Goal: Task Accomplishment & Management: Complete application form

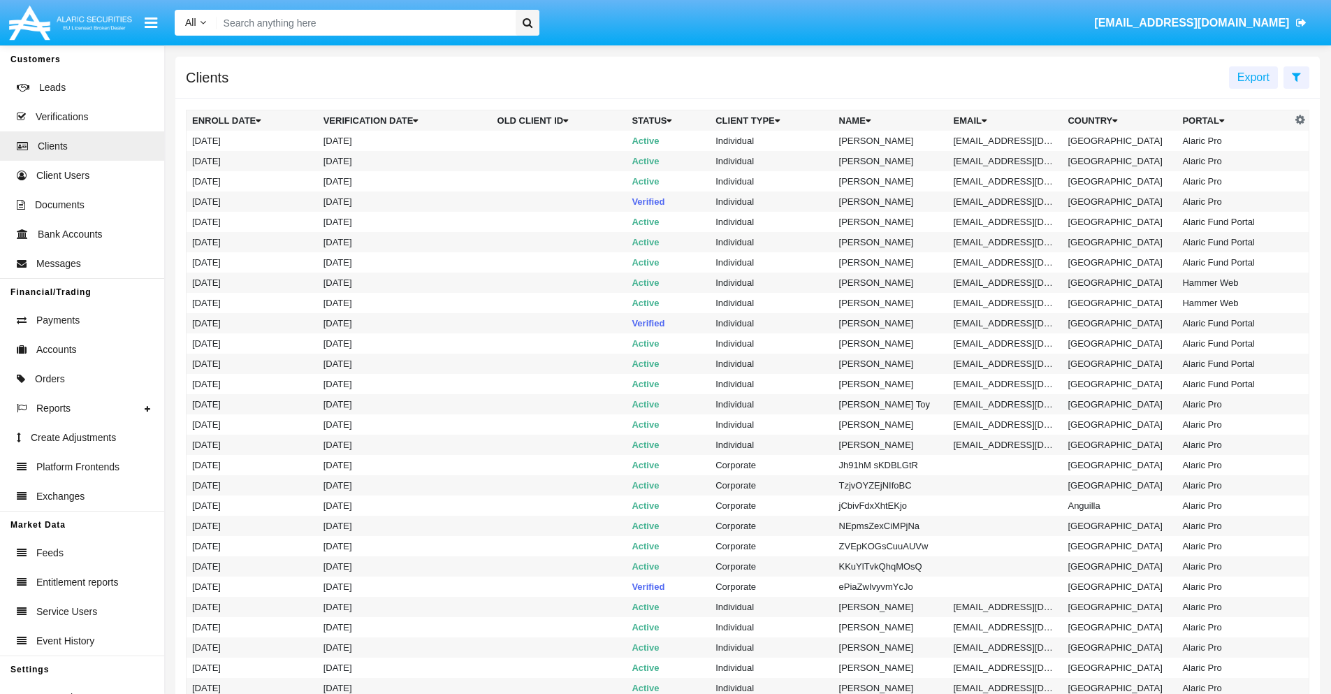
click at [1296, 76] on icon at bounding box center [1296, 76] width 9 height 11
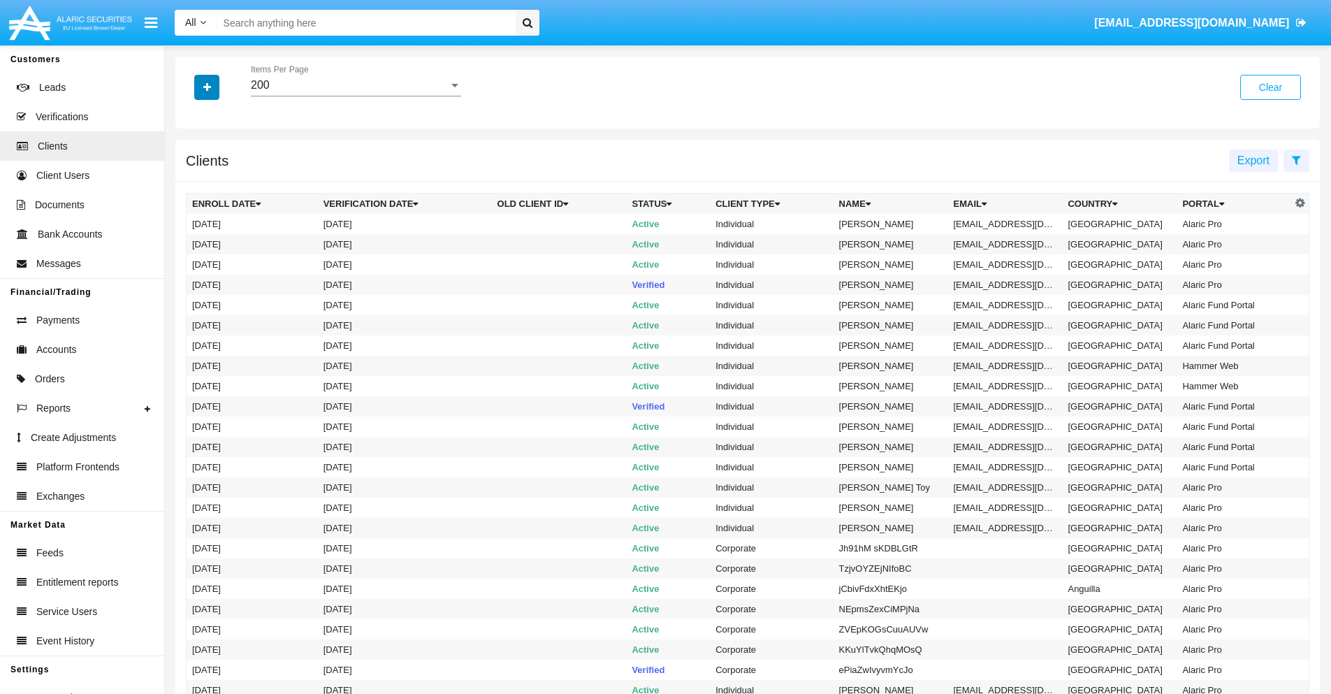
click at [207, 87] on icon "button" at bounding box center [207, 87] width 8 height 10
click at [217, 238] on span "Email" at bounding box center [217, 237] width 28 height 17
click at [192, 243] on input "Email" at bounding box center [191, 243] width 1 height 1
checkbox input "true"
click at [207, 87] on icon "button" at bounding box center [207, 87] width 8 height 10
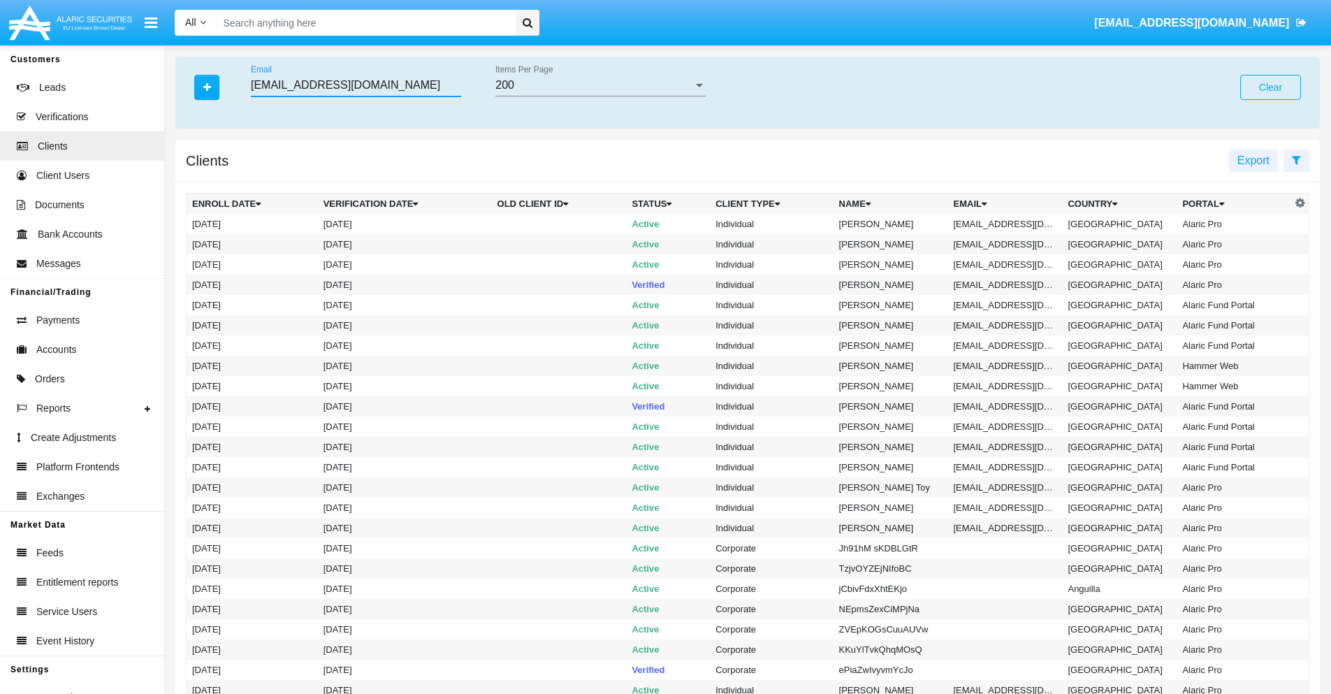
type input "py5-wy0@ef-tuof.us"
click at [1010, 224] on td "py5-wy0@ef-tuof.us" at bounding box center [1005, 224] width 115 height 20
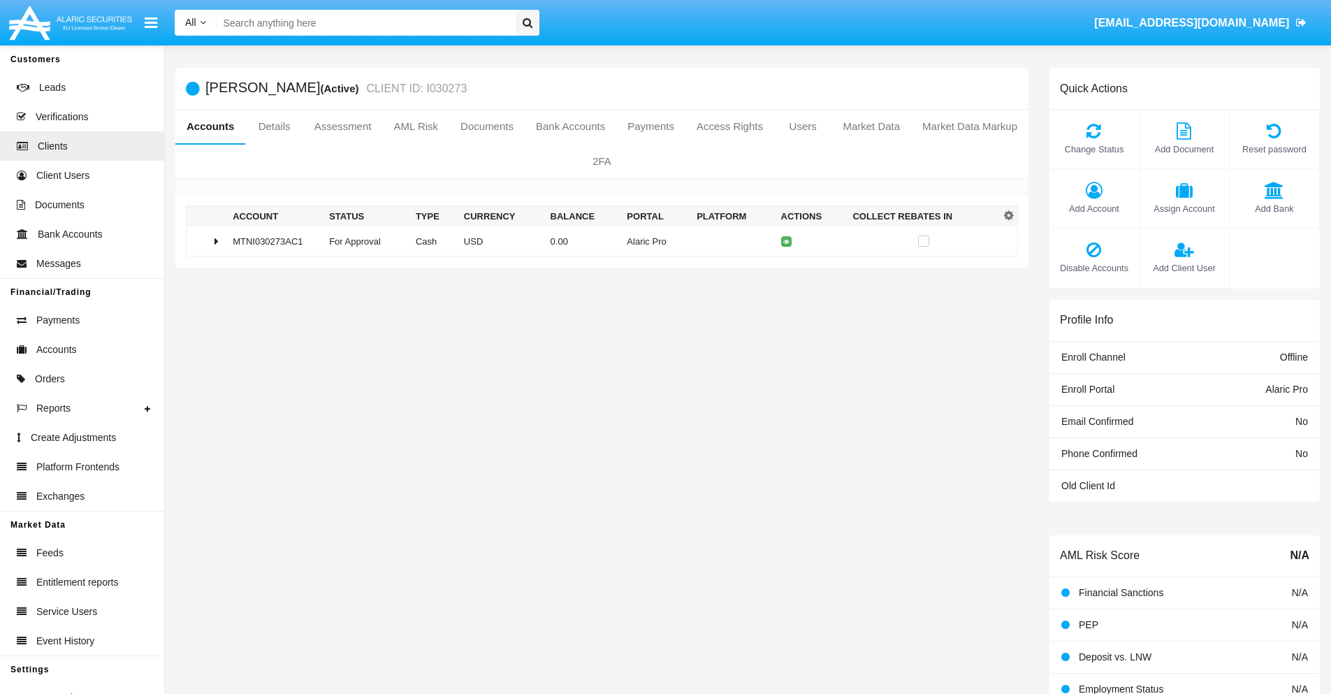
click at [1274, 208] on span "Add Bank" at bounding box center [1274, 208] width 75 height 13
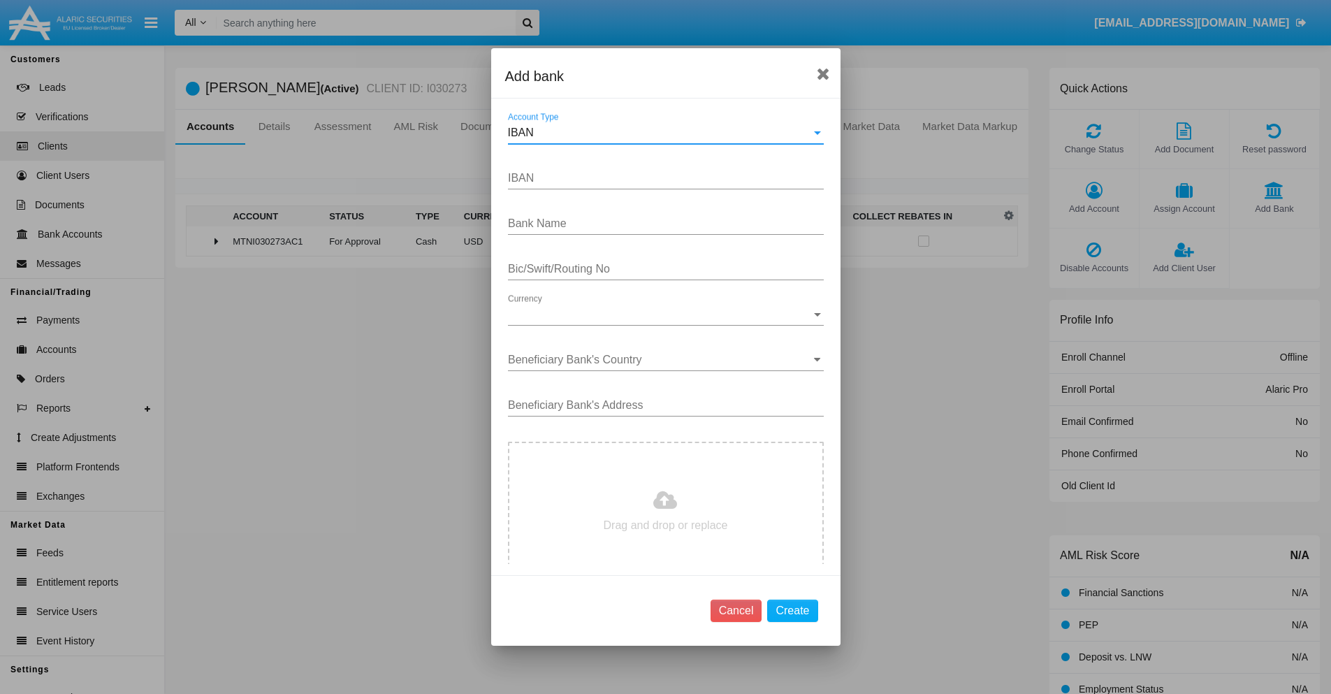
click at [660, 133] on div "IBAN" at bounding box center [659, 132] width 303 height 13
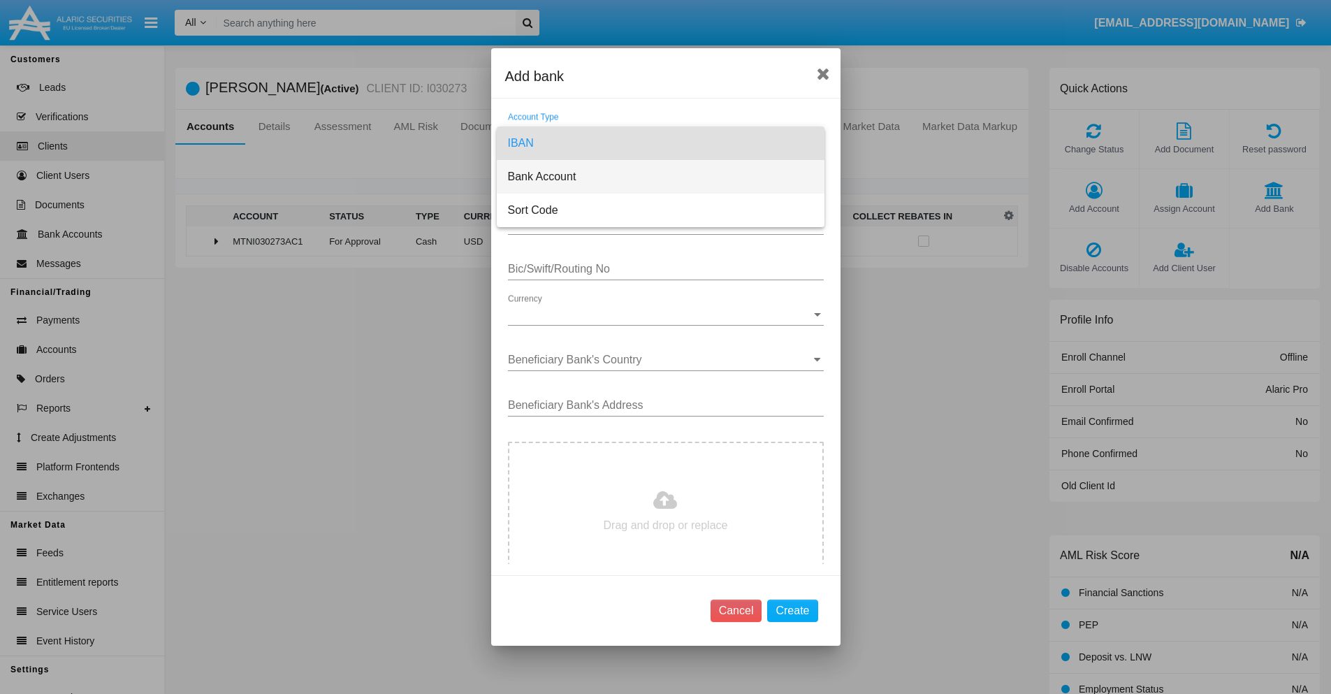
click at [660, 177] on span "Bank Account" at bounding box center [660, 177] width 305 height 34
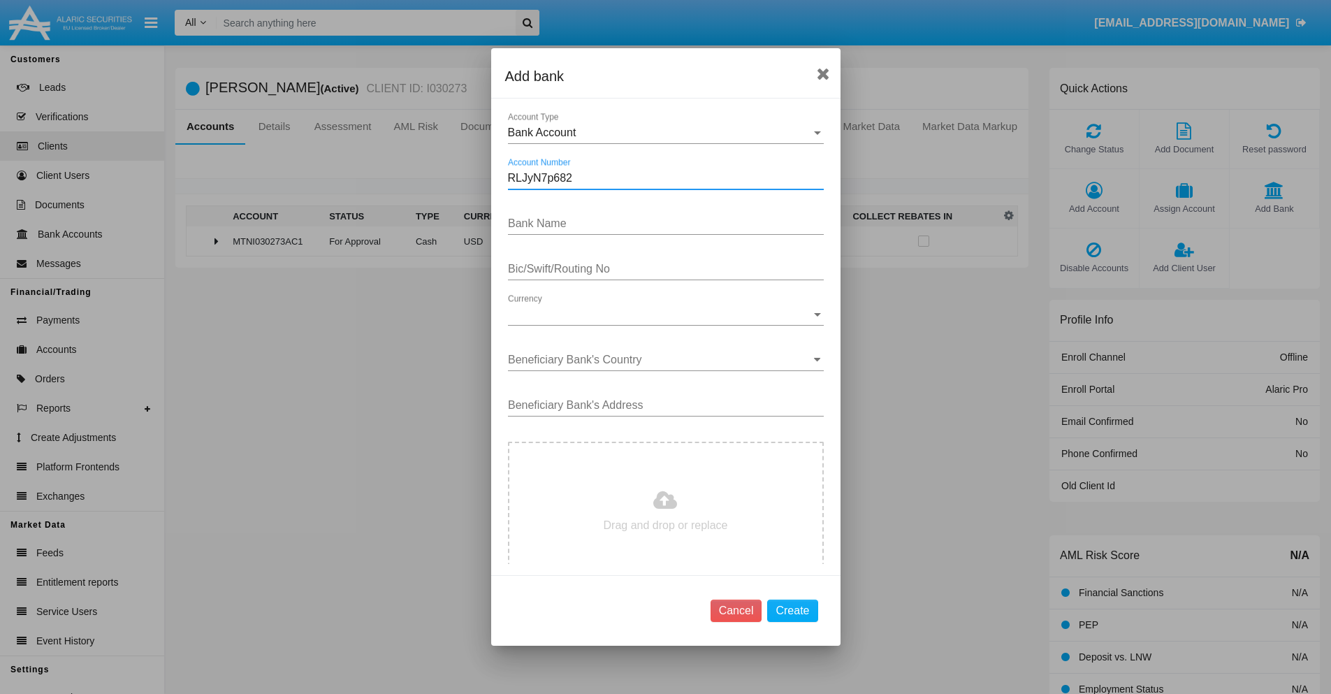
type input "RLJyN7p682"
type input "VCUaWfwkFsseOUh"
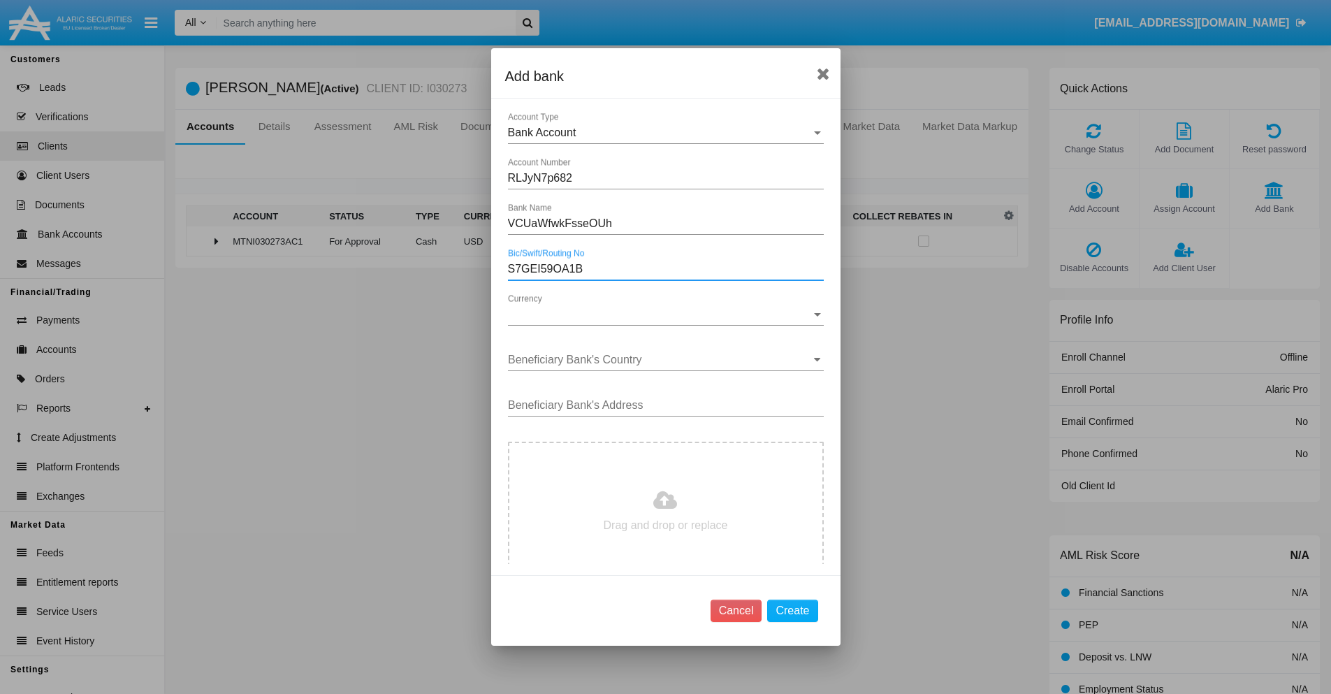
type input "S7GEI59OA1B"
click at [660, 314] on span "Currency" at bounding box center [659, 314] width 303 height 13
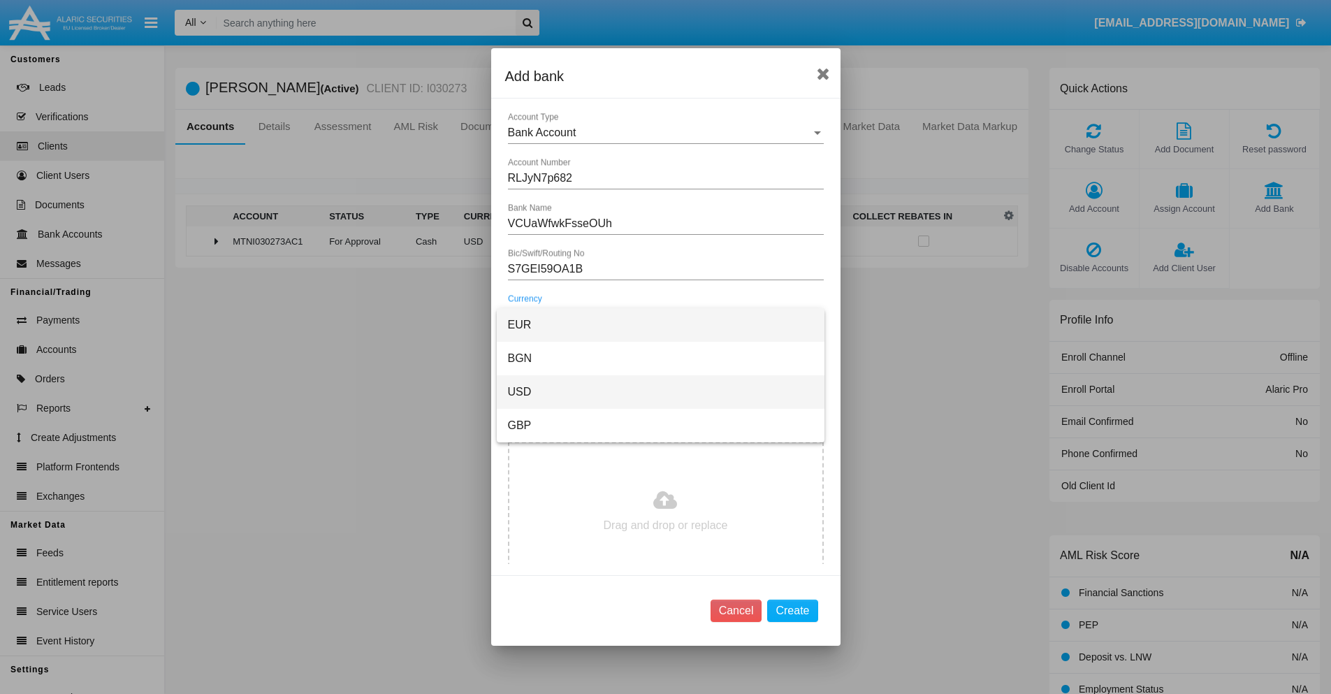
click at [660, 392] on span "USD" at bounding box center [660, 392] width 305 height 34
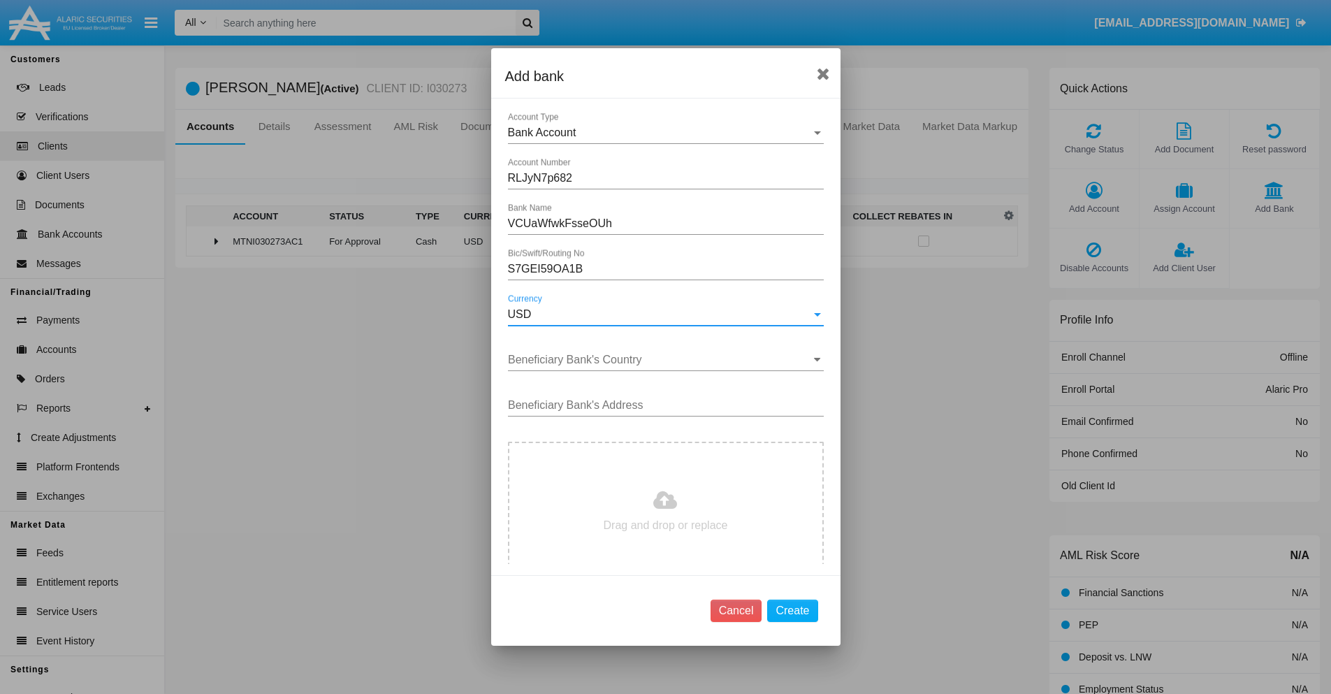
click at [660, 360] on input "Beneficiary Bank's Country" at bounding box center [666, 360] width 316 height 13
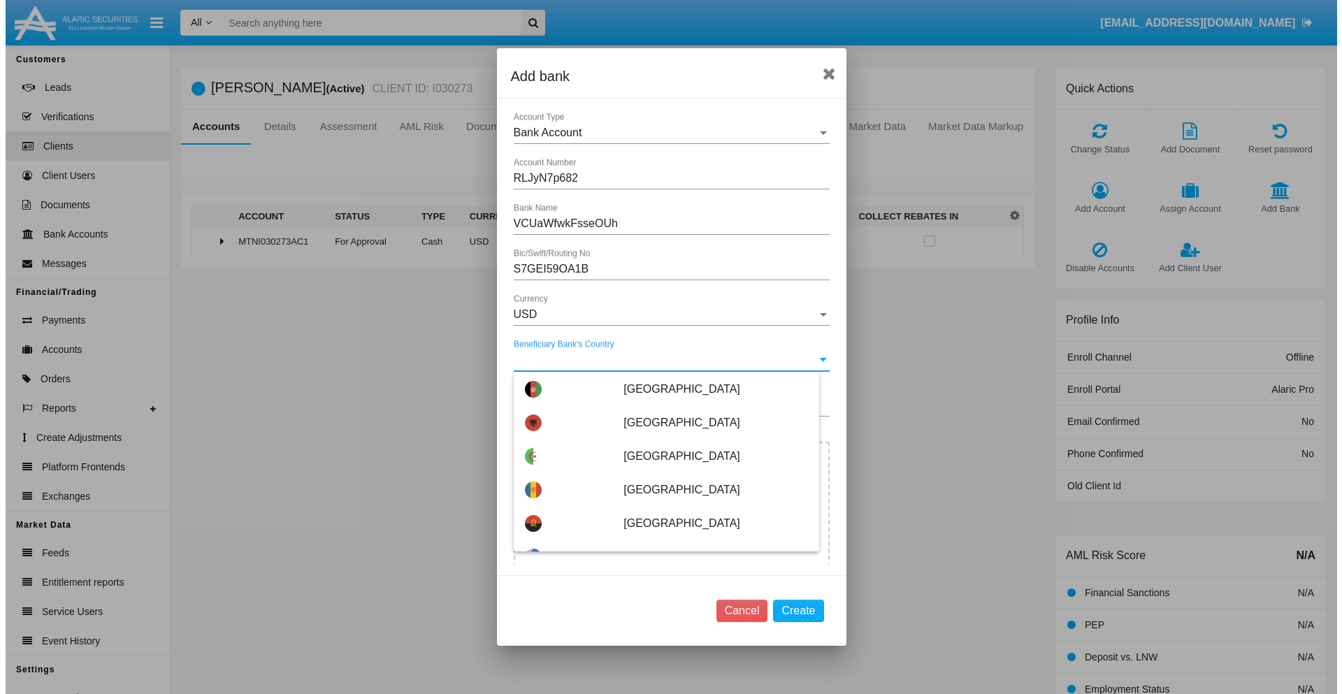
scroll to position [6965, 0]
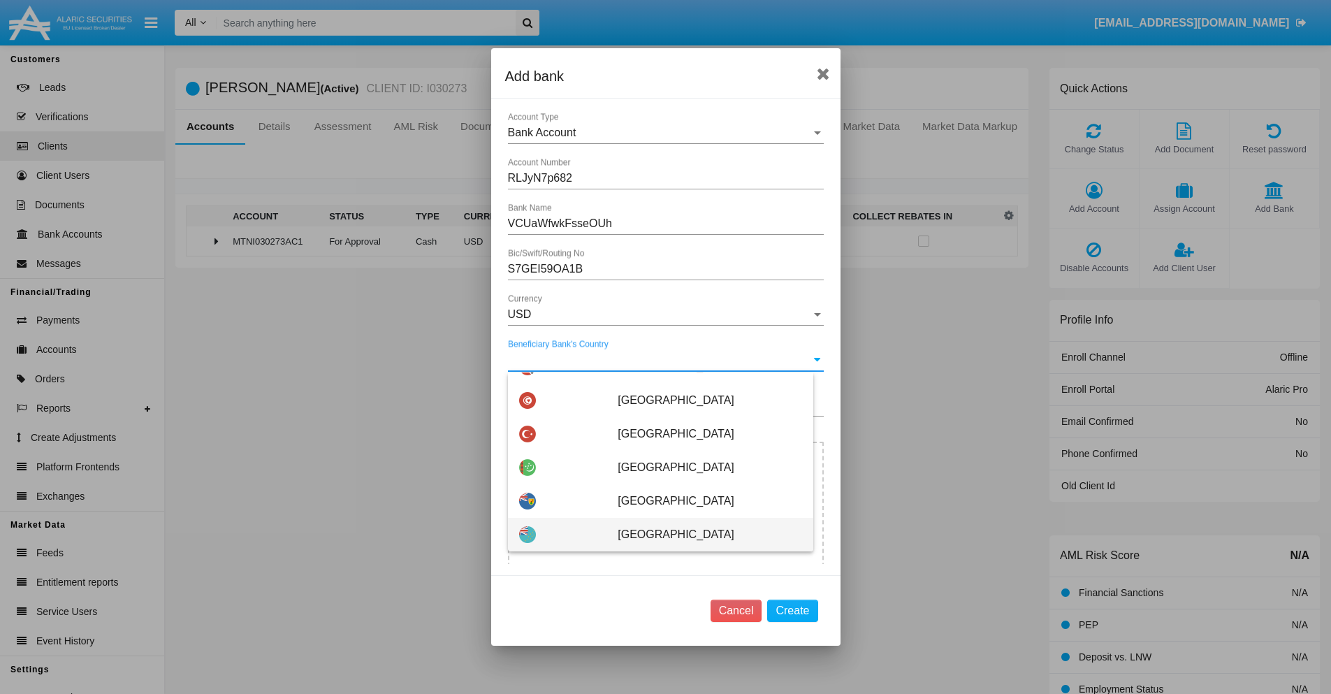
click at [702, 535] on span "Tuvalu" at bounding box center [710, 535] width 184 height 34
type input "Tuvalu"
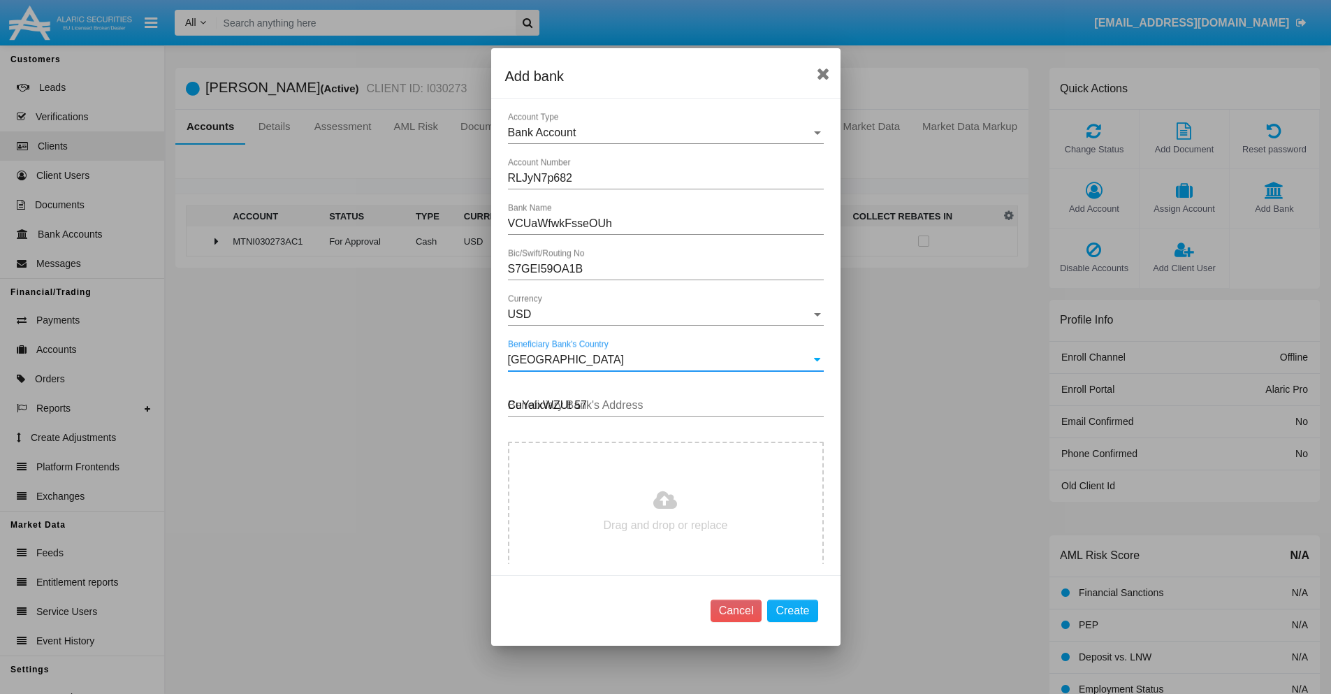
type input "CuYaixWZUt 571"
type input "C:\fakepath\bank-statement.png"
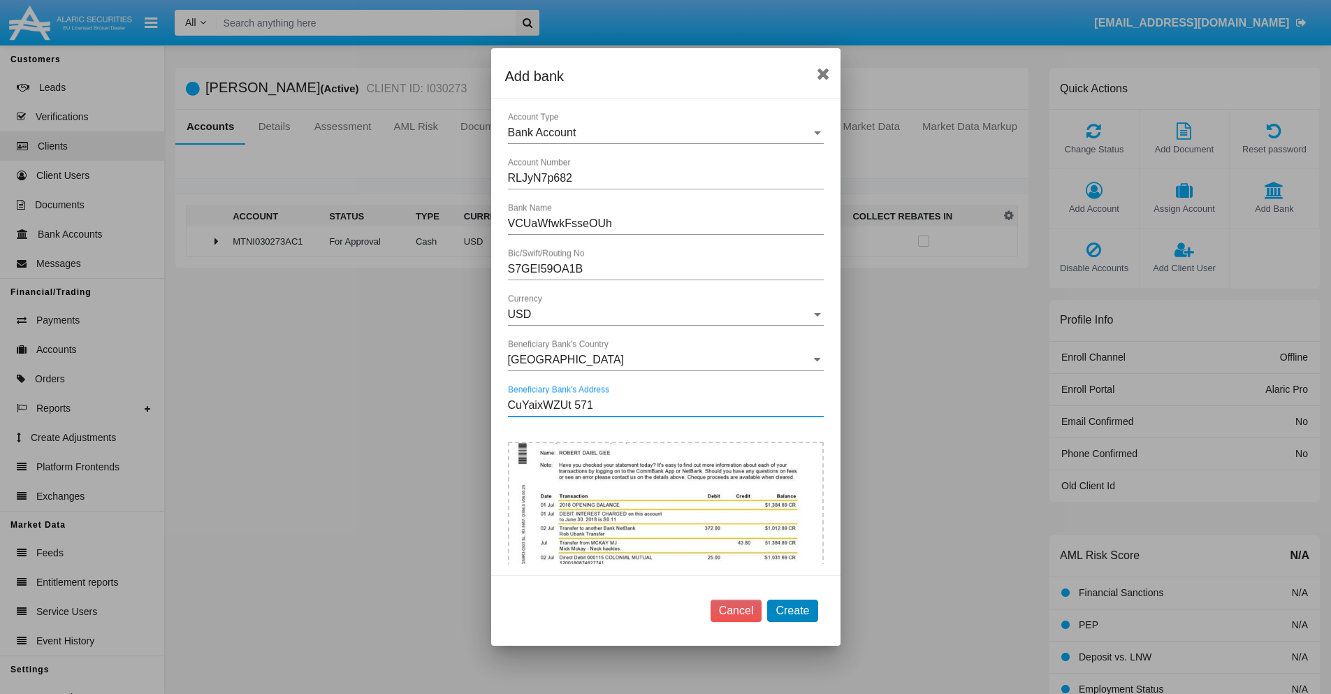
click at [792, 610] on button "Create" at bounding box center [792, 611] width 50 height 22
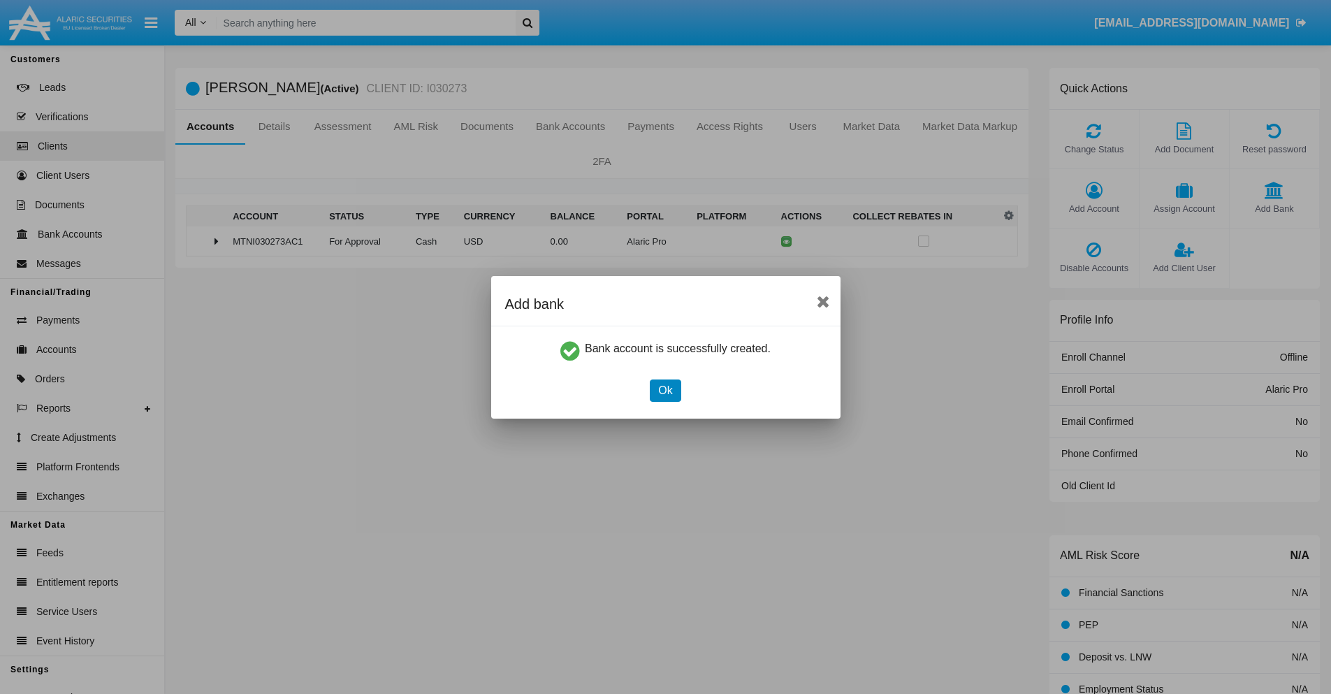
click at [665, 390] on button "Ok" at bounding box center [665, 390] width 31 height 22
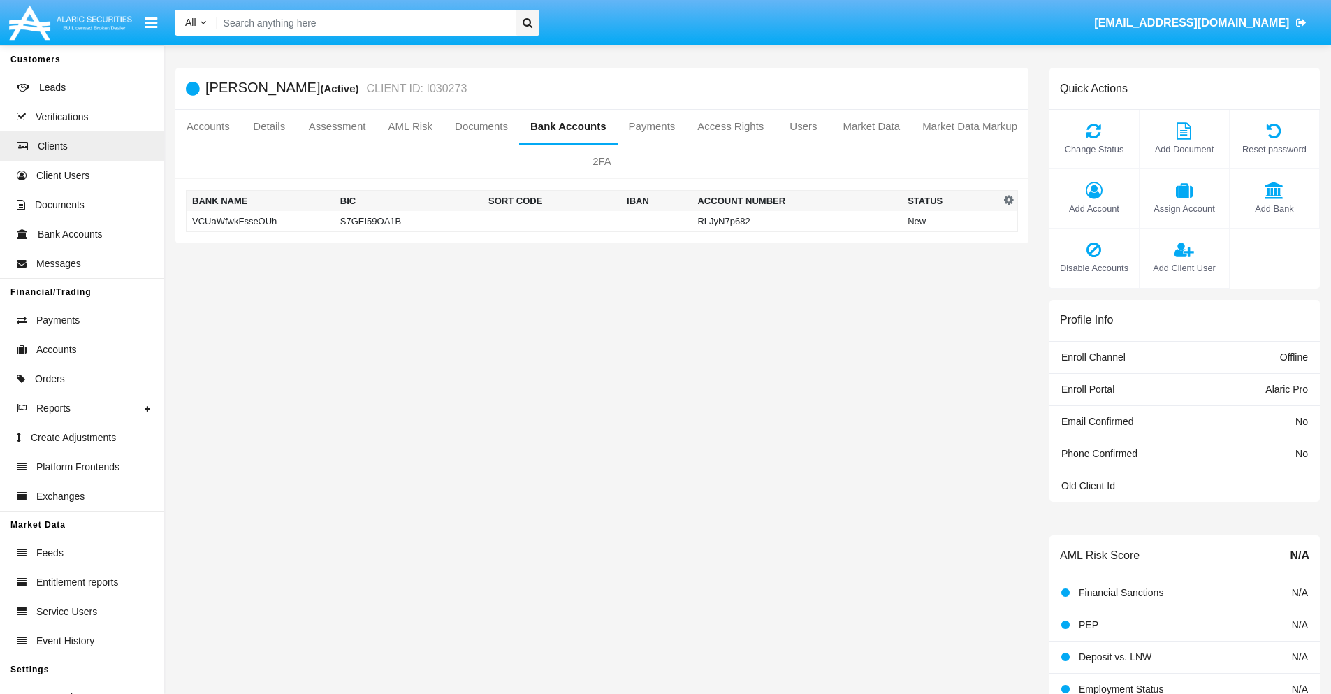
click at [260, 221] on td "VCUaWfwkFsseOUh" at bounding box center [261, 221] width 148 height 21
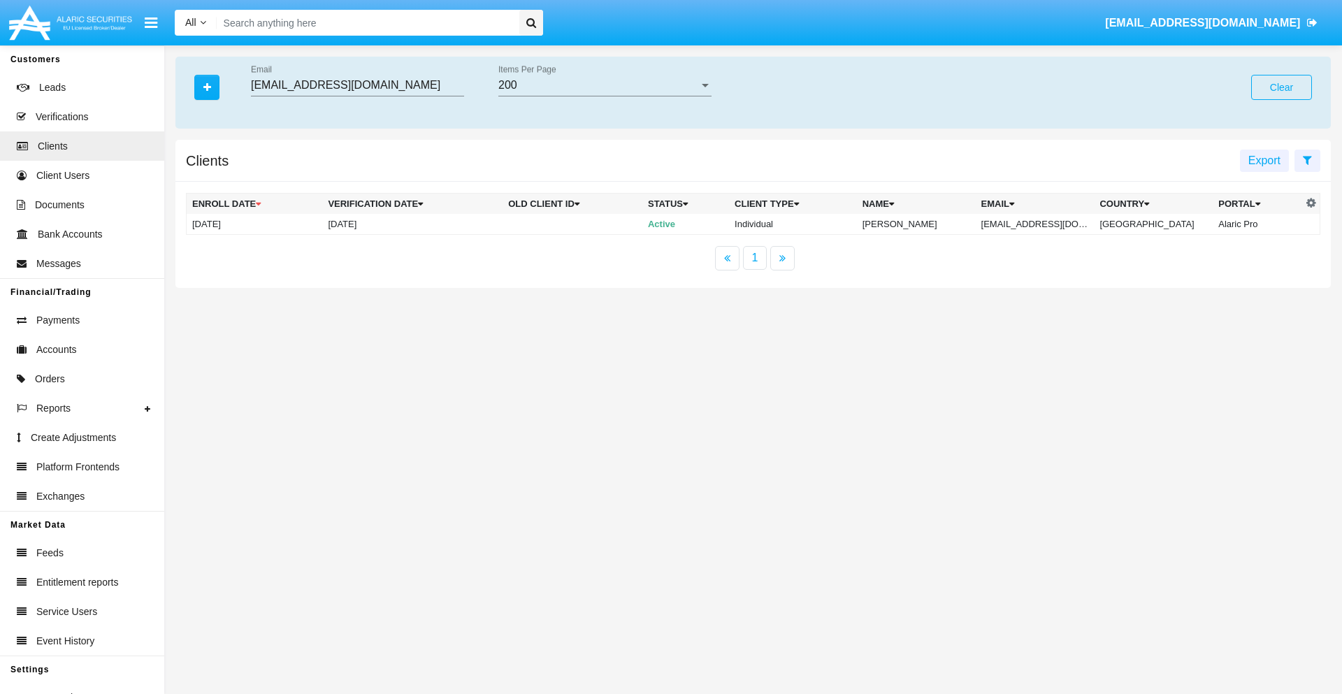
click at [1281, 87] on button "Clear" at bounding box center [1281, 87] width 61 height 25
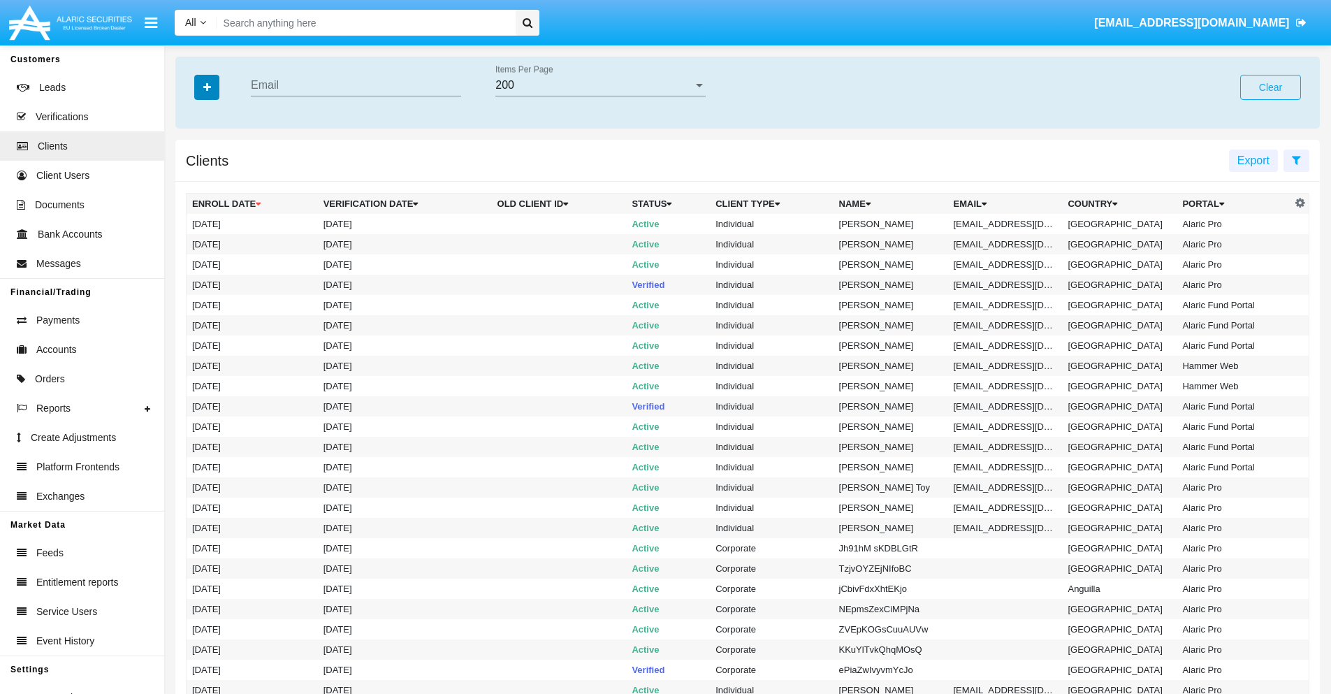
click at [207, 87] on icon "button" at bounding box center [207, 87] width 8 height 10
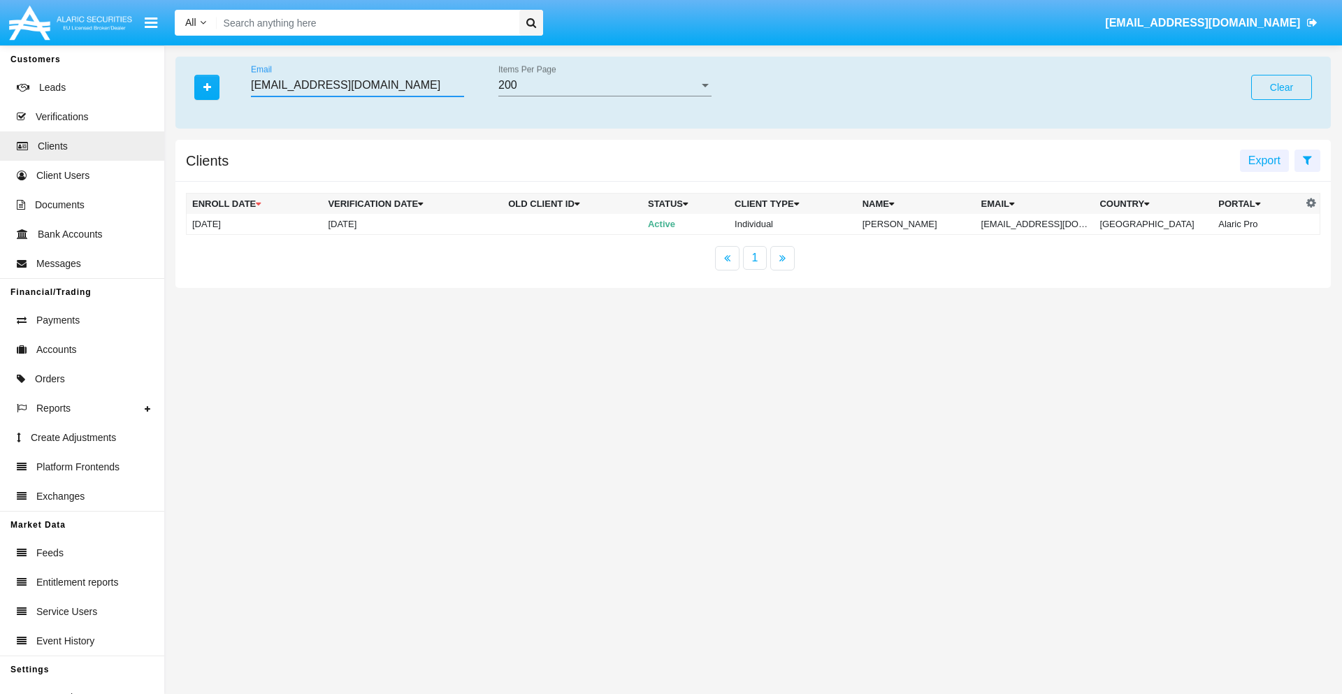
type input "py5-wy0@ef-tuof.us"
click at [1045, 224] on td "py5-wy0@ef-tuof.us" at bounding box center [1034, 224] width 119 height 21
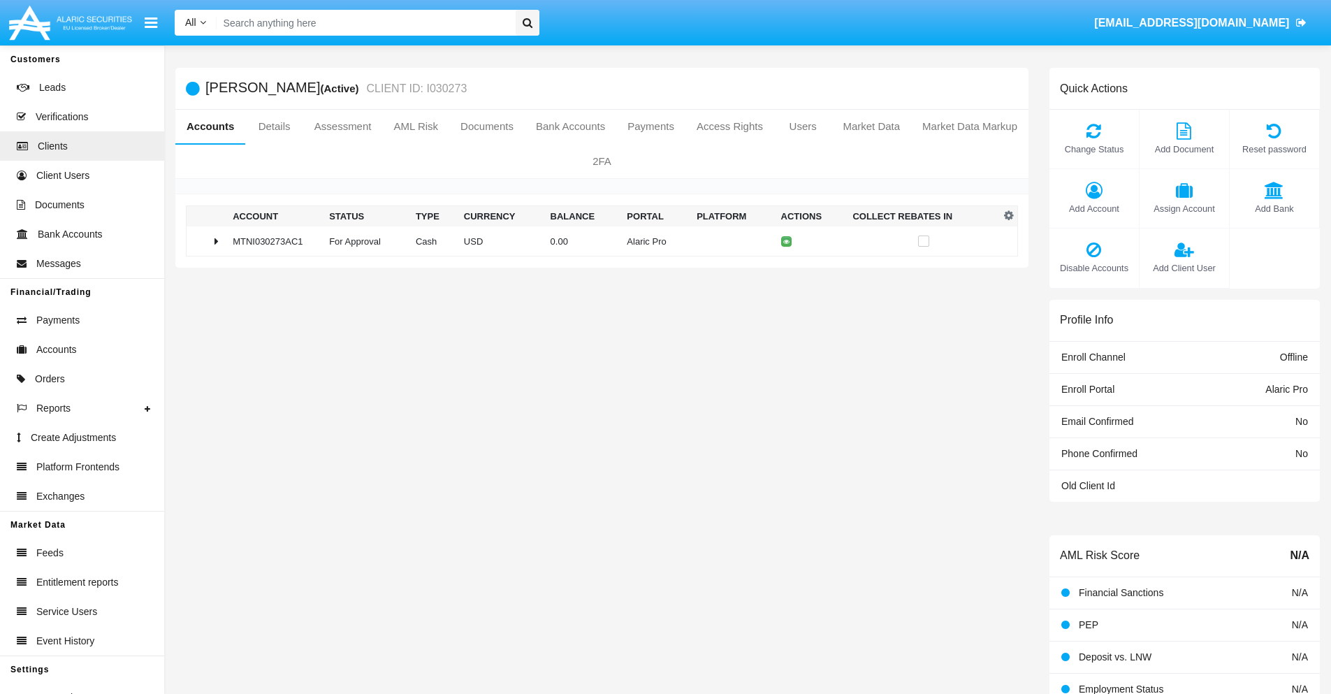
click at [1274, 208] on span "Add Bank" at bounding box center [1274, 208] width 75 height 13
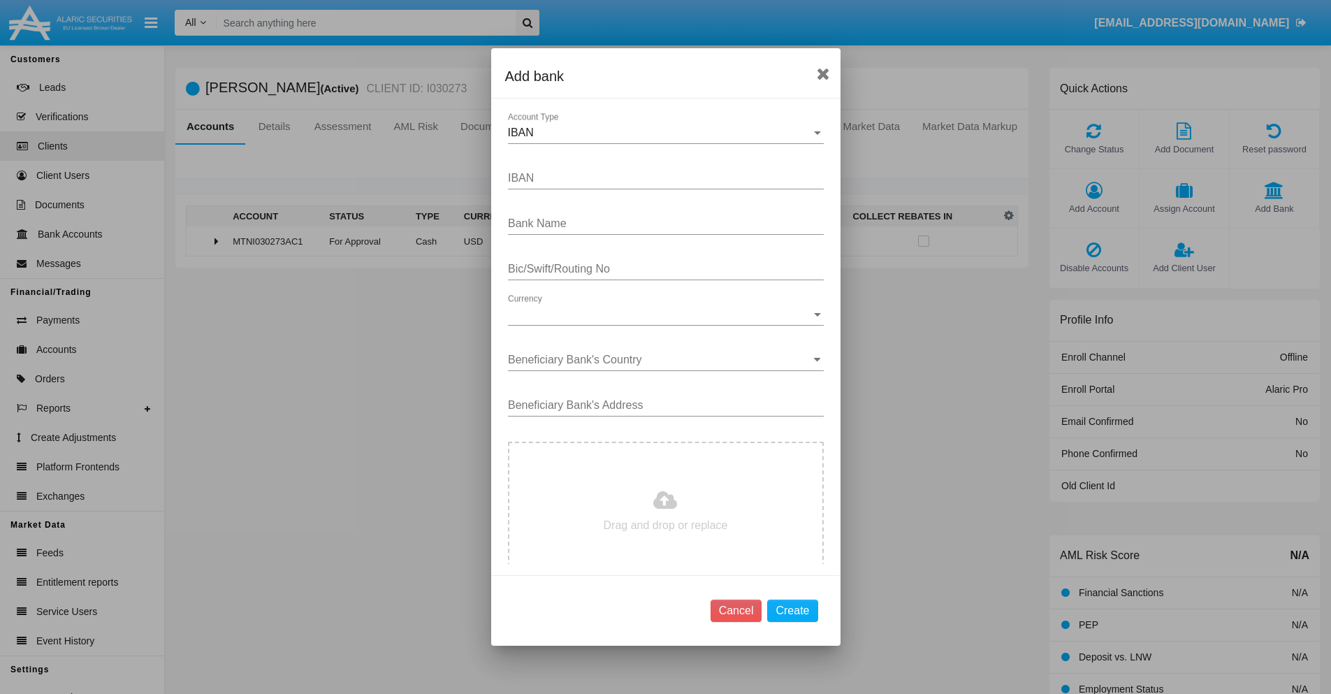
click at [660, 133] on div "IBAN" at bounding box center [659, 132] width 303 height 13
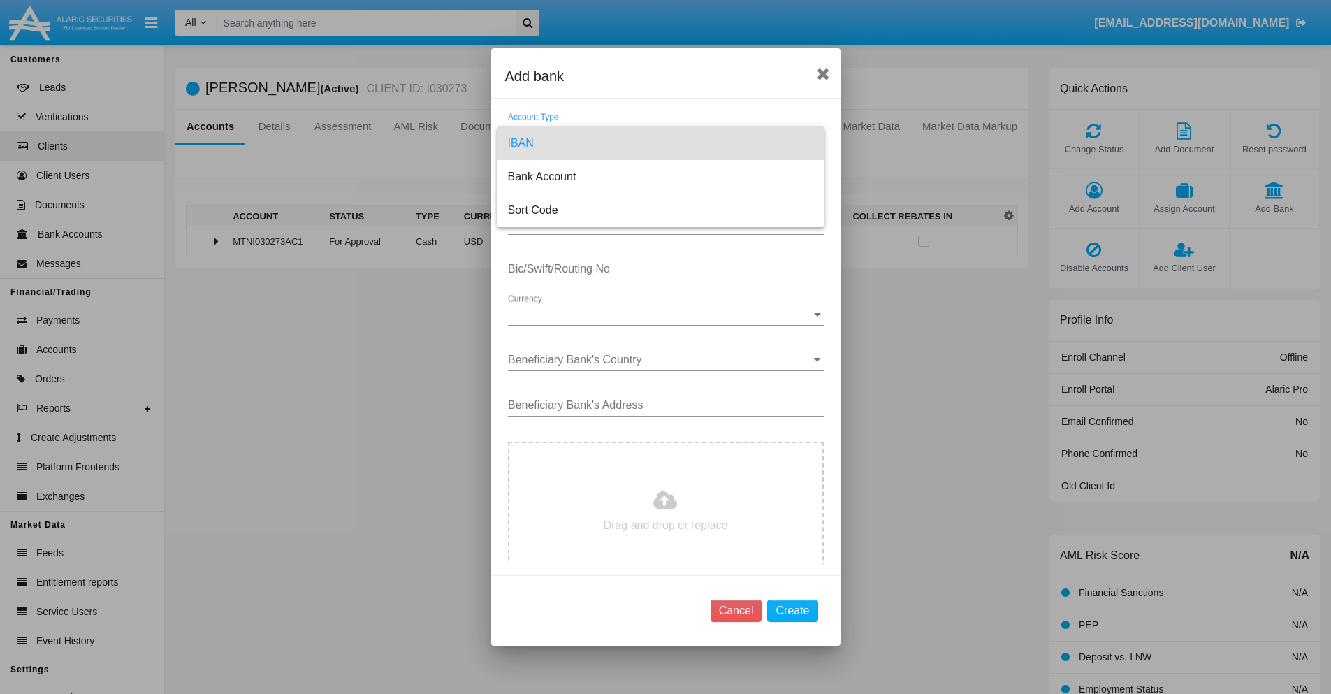
click at [660, 143] on span "IBAN" at bounding box center [660, 143] width 305 height 34
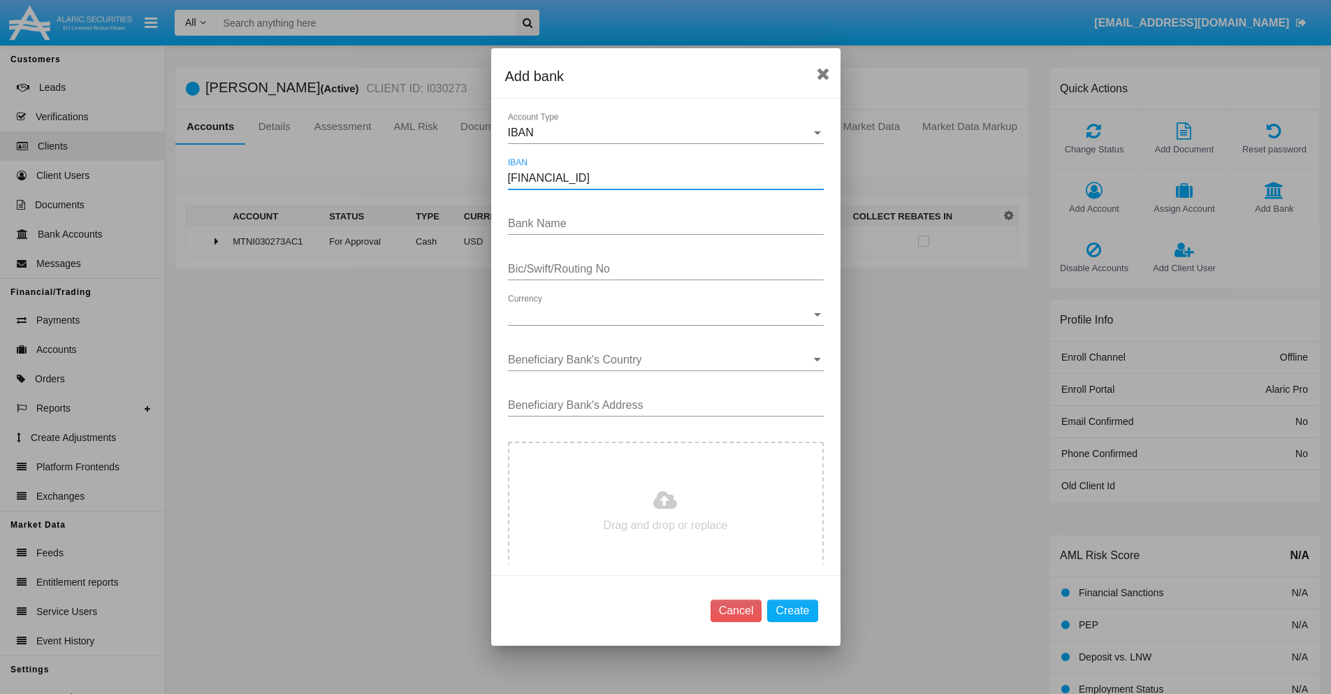
type input "DE31500105175143186793"
type input "SlZUOxhVLHfJoDD"
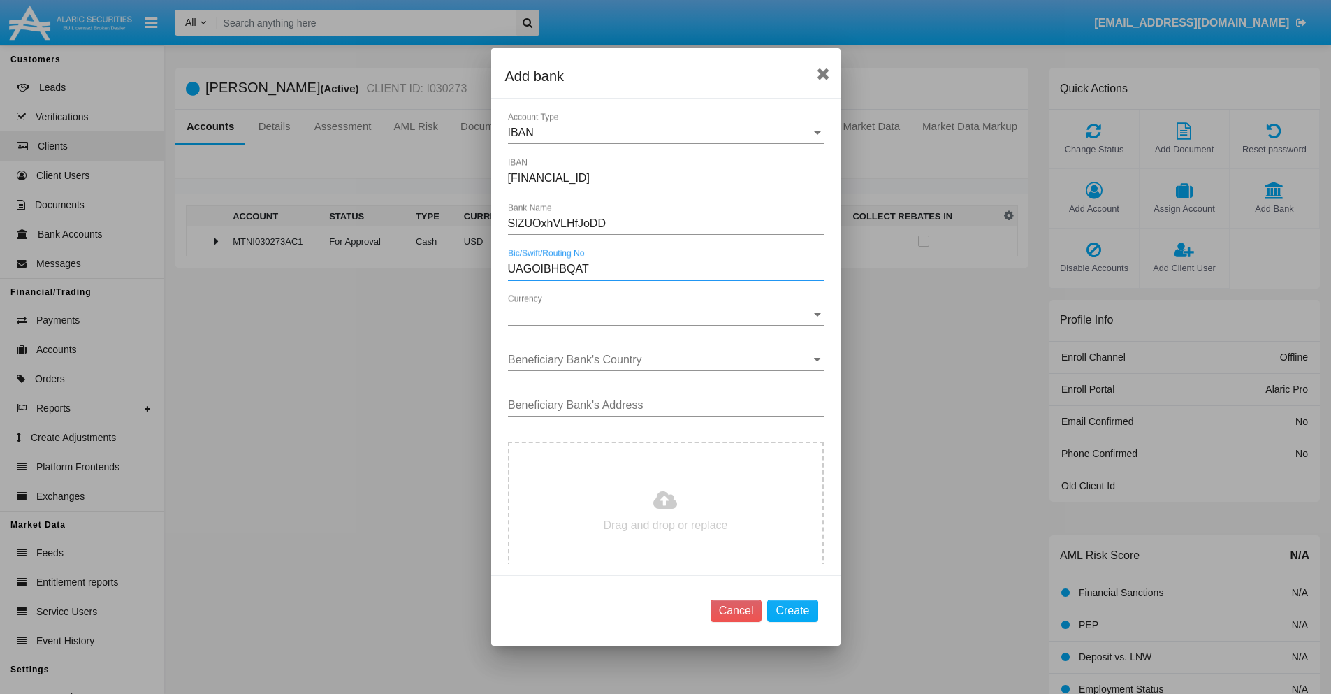
type input "UAGOIBHBQAT"
click at [660, 314] on span "Currency" at bounding box center [659, 314] width 303 height 13
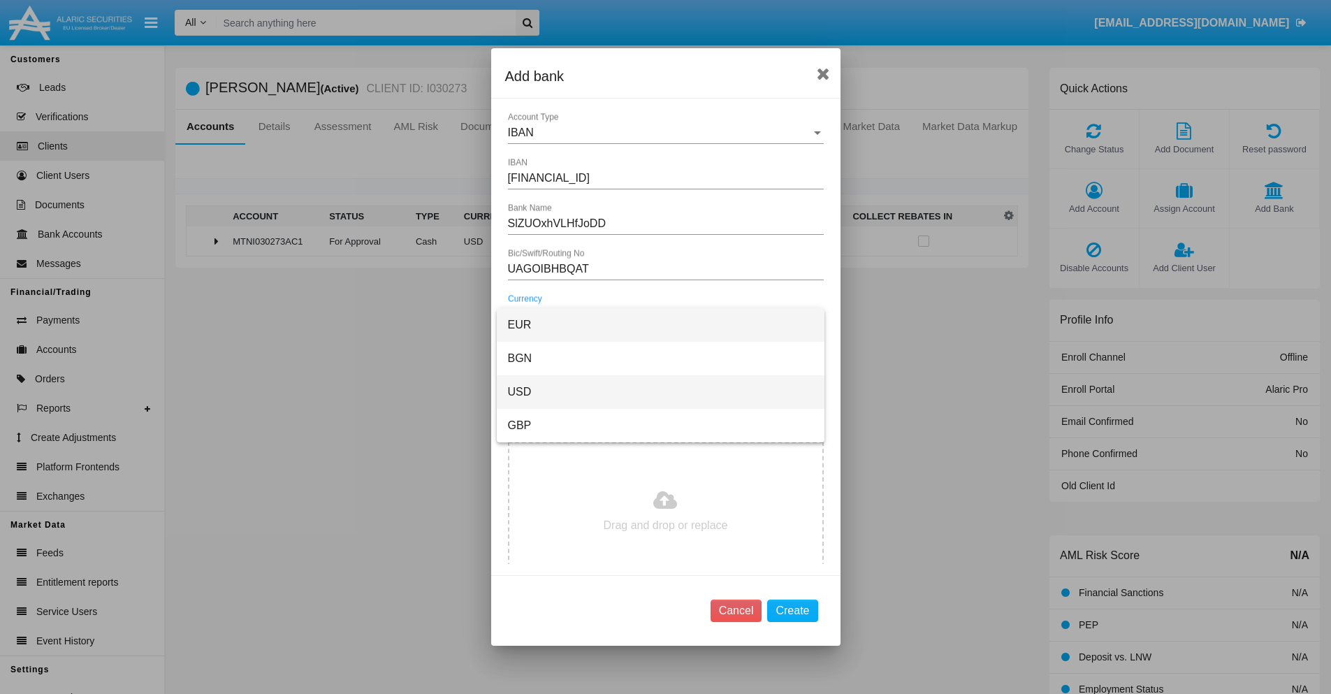
click at [660, 392] on span "USD" at bounding box center [660, 392] width 305 height 34
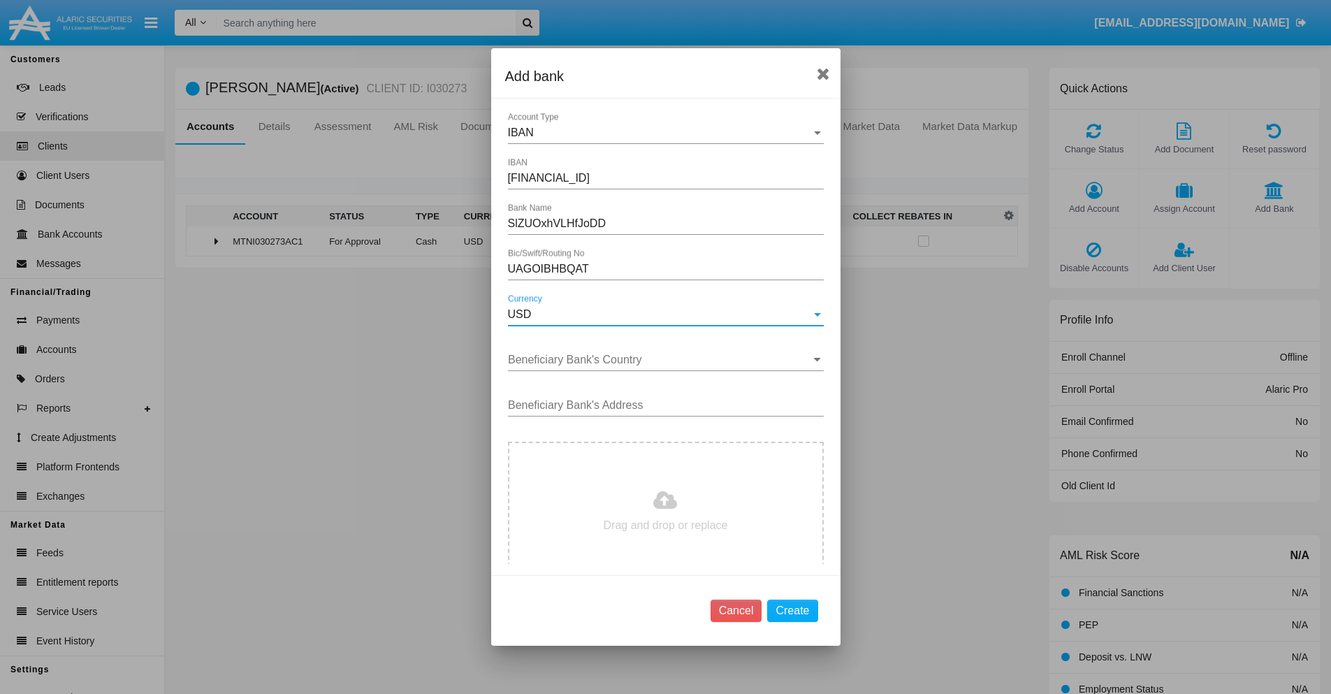
click at [660, 360] on input "Beneficiary Bank's Country" at bounding box center [666, 360] width 316 height 13
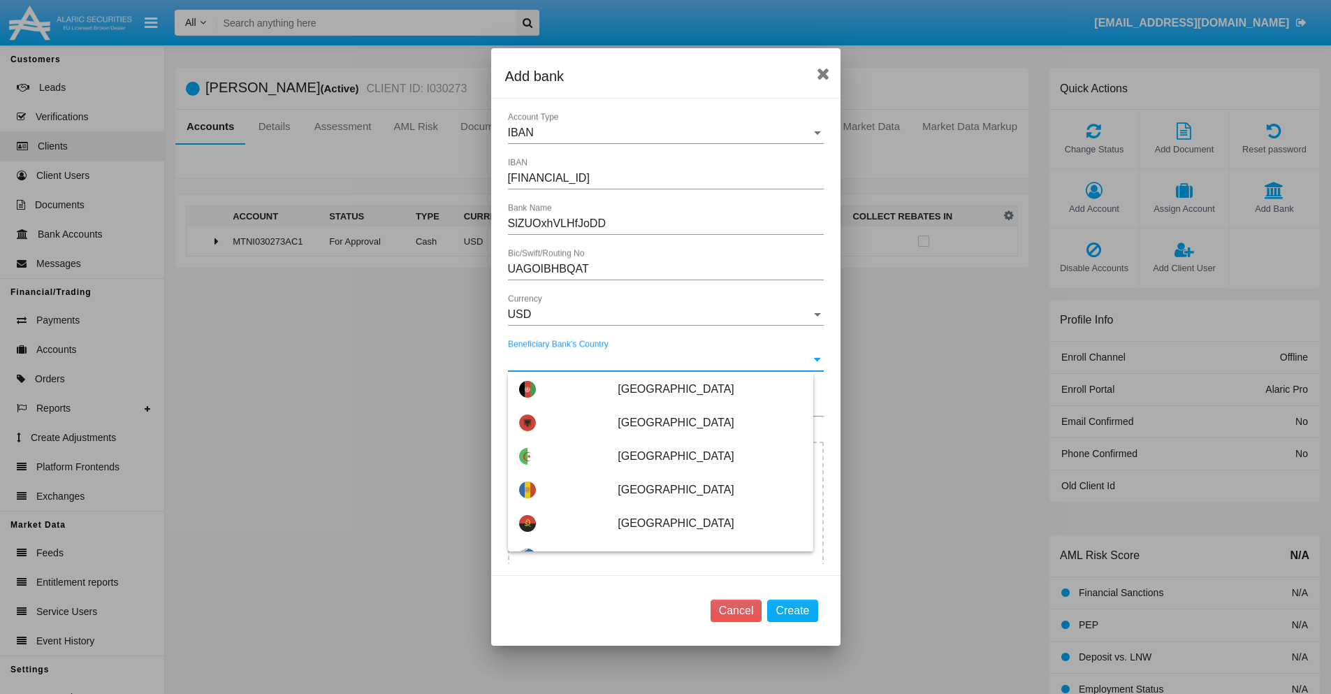
type input "Uruguay"
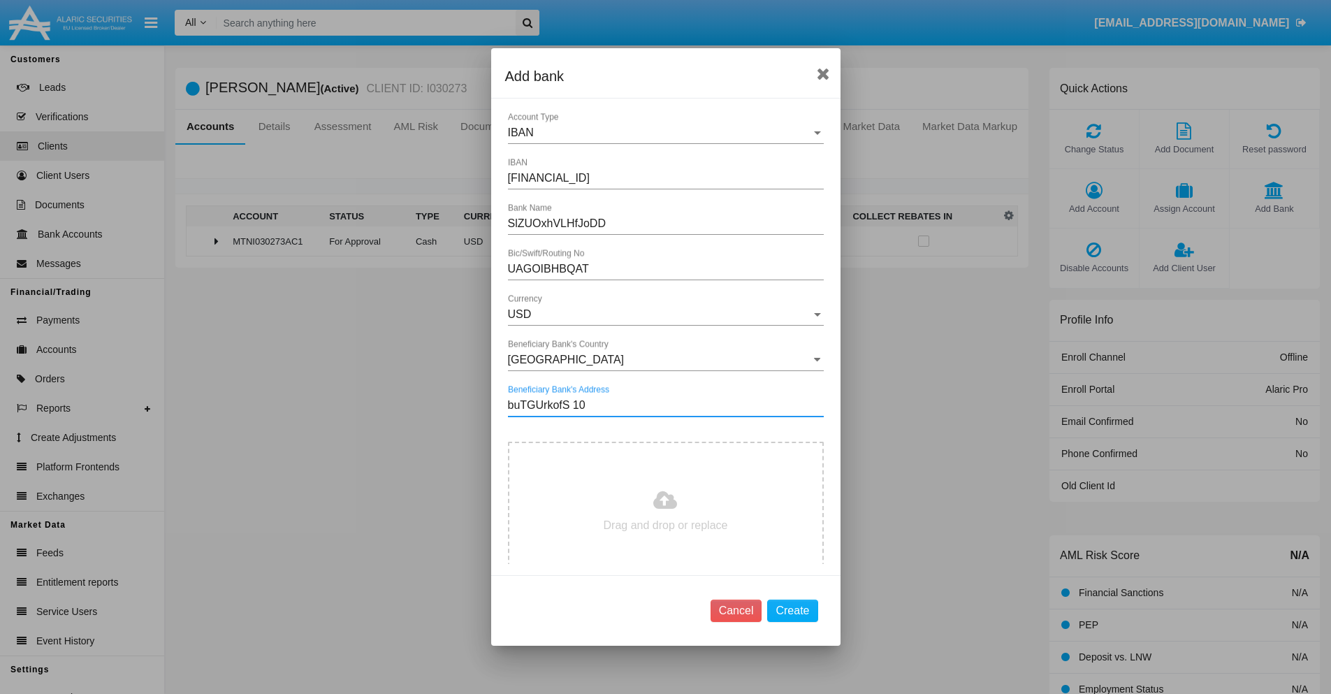
type input "buTGUrkofS 101"
type input "C:\fakepath\bank-statement.png"
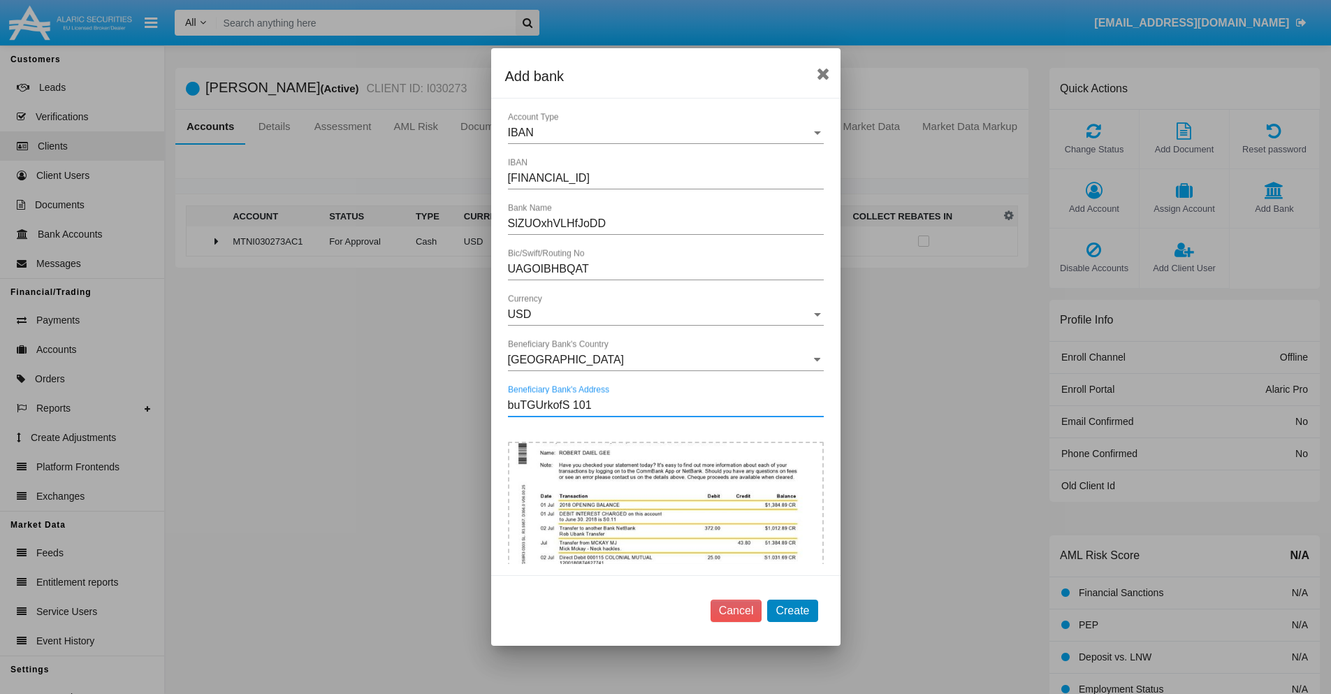
click at [792, 610] on button "Create" at bounding box center [792, 611] width 50 height 22
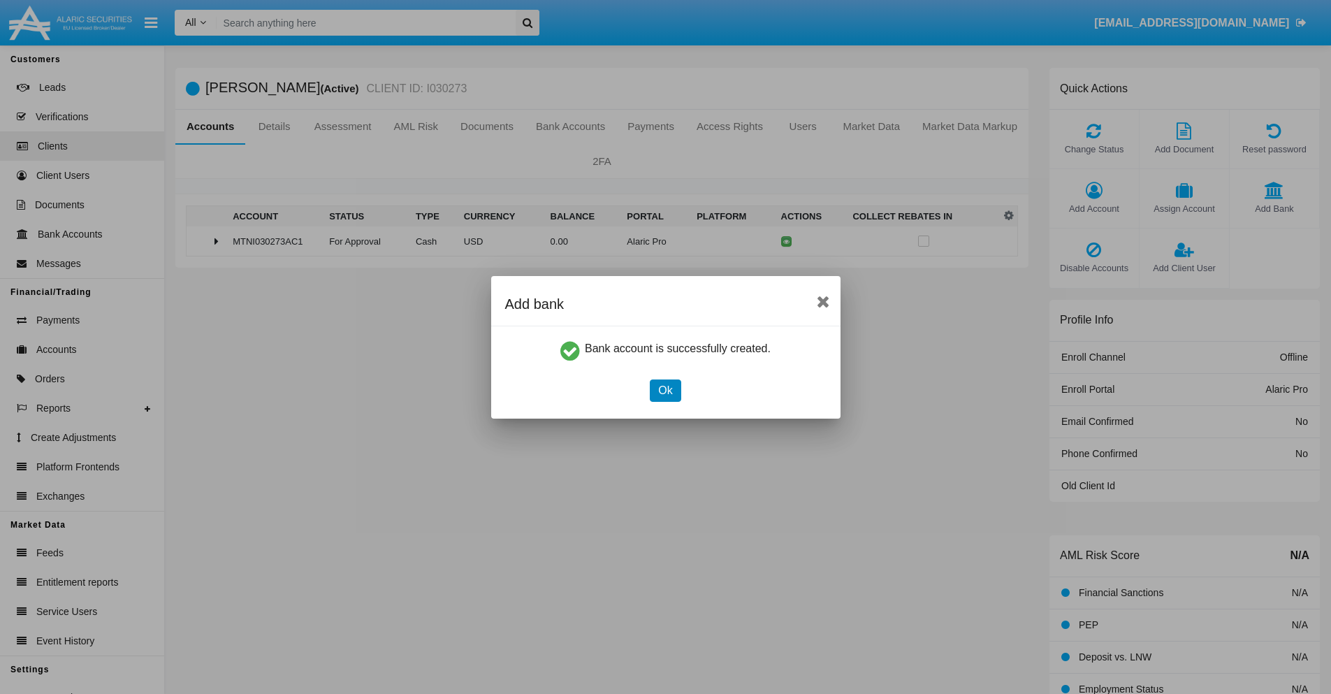
click at [665, 390] on button "Ok" at bounding box center [665, 390] width 31 height 22
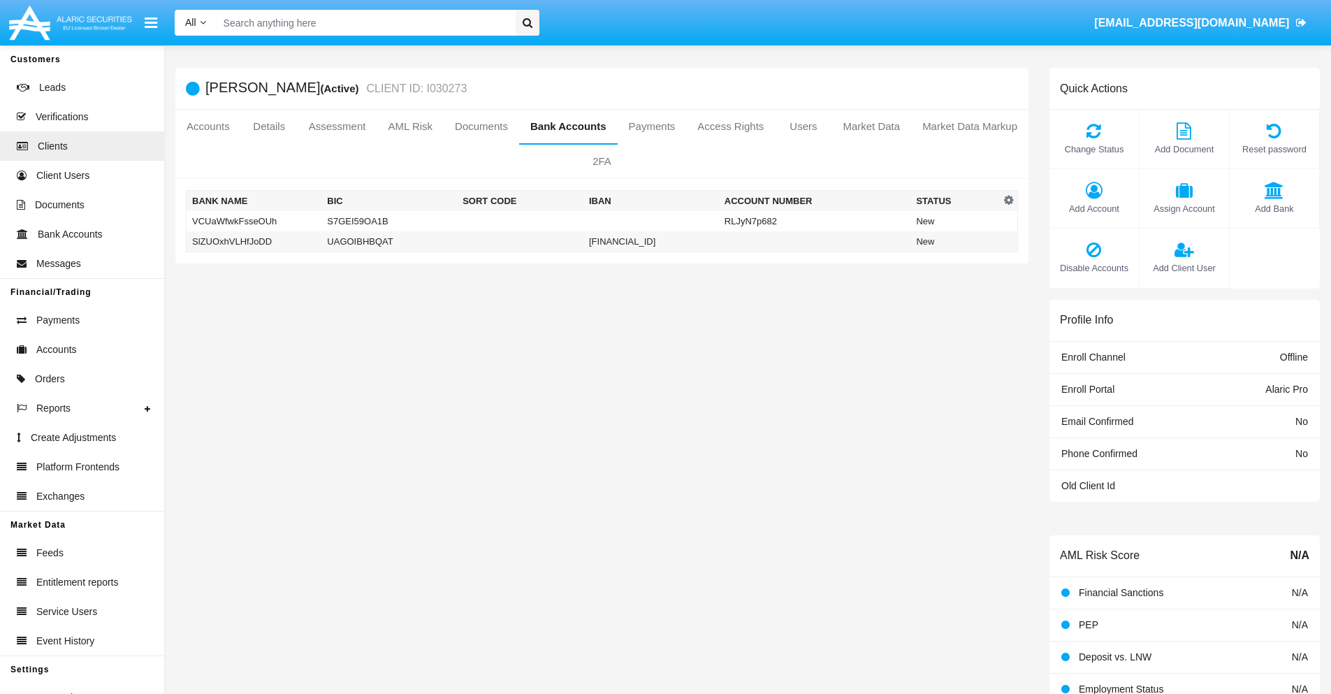
click at [254, 241] on td "SlZUOxhVLHfJoDD" at bounding box center [255, 241] width 136 height 21
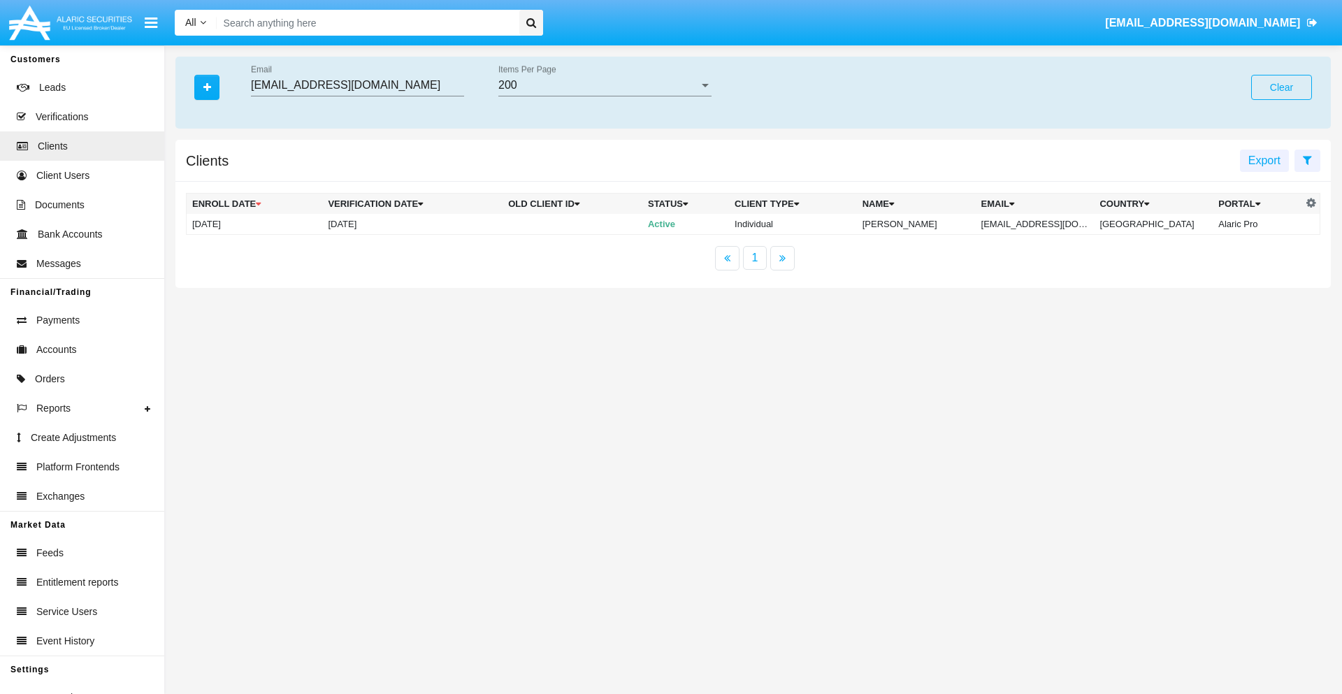
click at [1281, 87] on button "Clear" at bounding box center [1281, 87] width 61 height 25
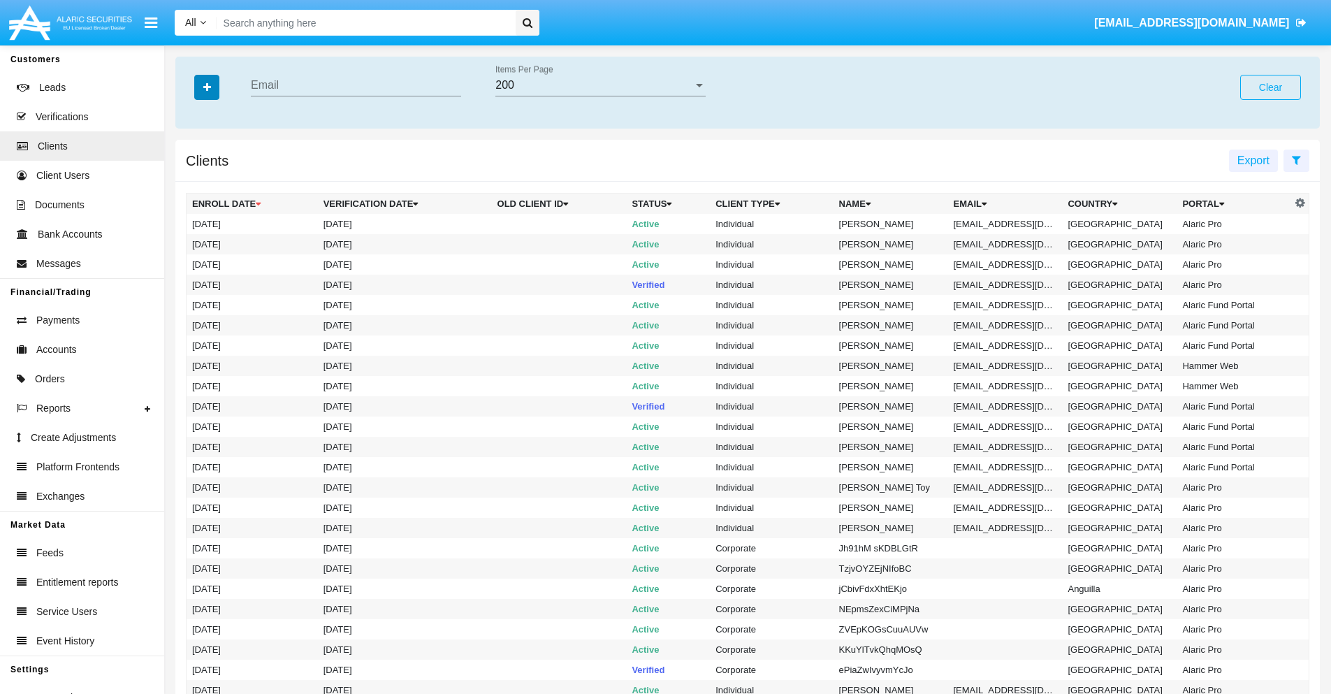
click at [207, 87] on icon "button" at bounding box center [207, 87] width 8 height 10
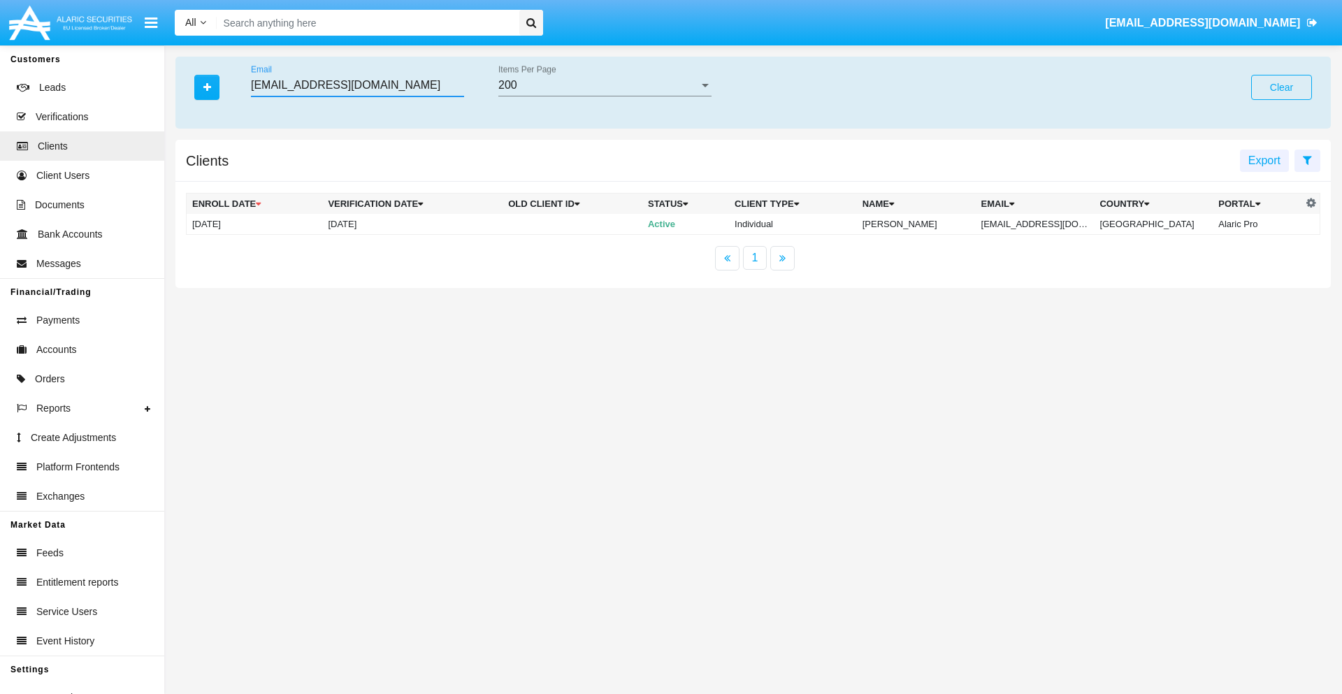
type input "py5-wy0@ef-tuof.us"
click at [1045, 224] on td "py5-wy0@ef-tuof.us" at bounding box center [1034, 224] width 119 height 21
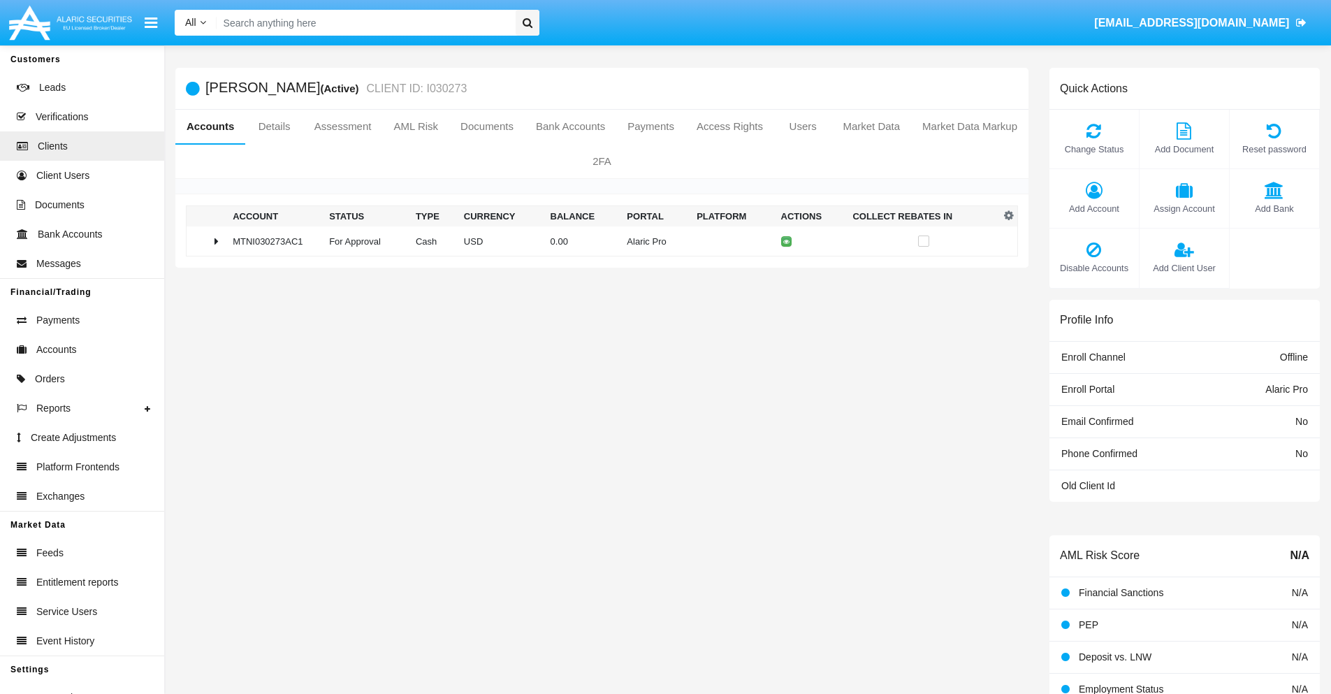
click at [1274, 208] on span "Add Bank" at bounding box center [1274, 208] width 75 height 13
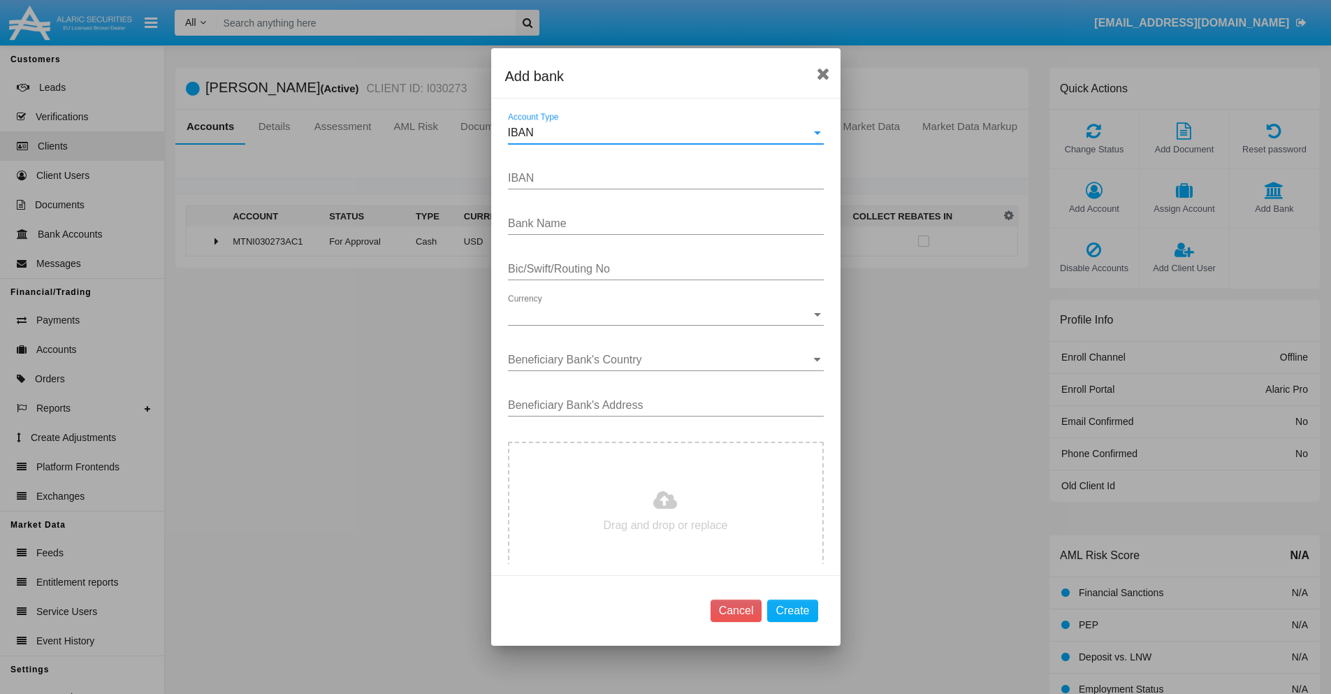
click at [660, 133] on div "IBAN" at bounding box center [659, 132] width 303 height 13
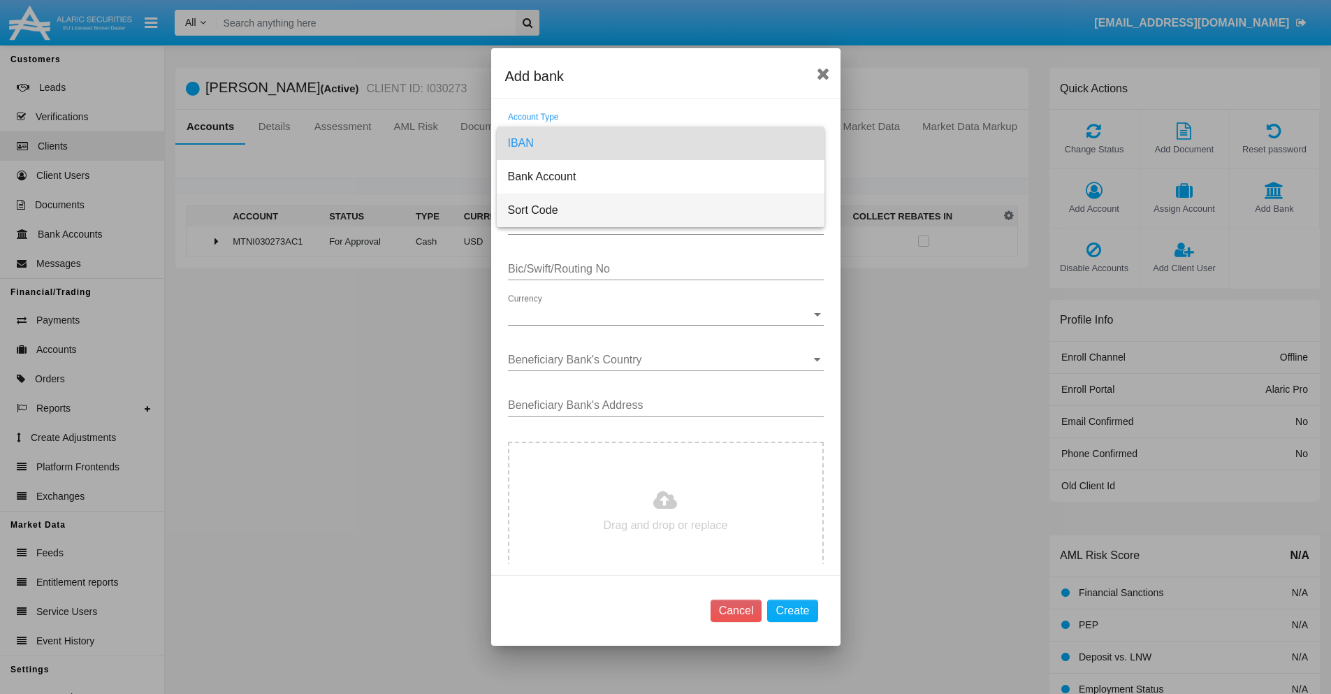
click at [660, 210] on span "Sort Code" at bounding box center [660, 211] width 305 height 34
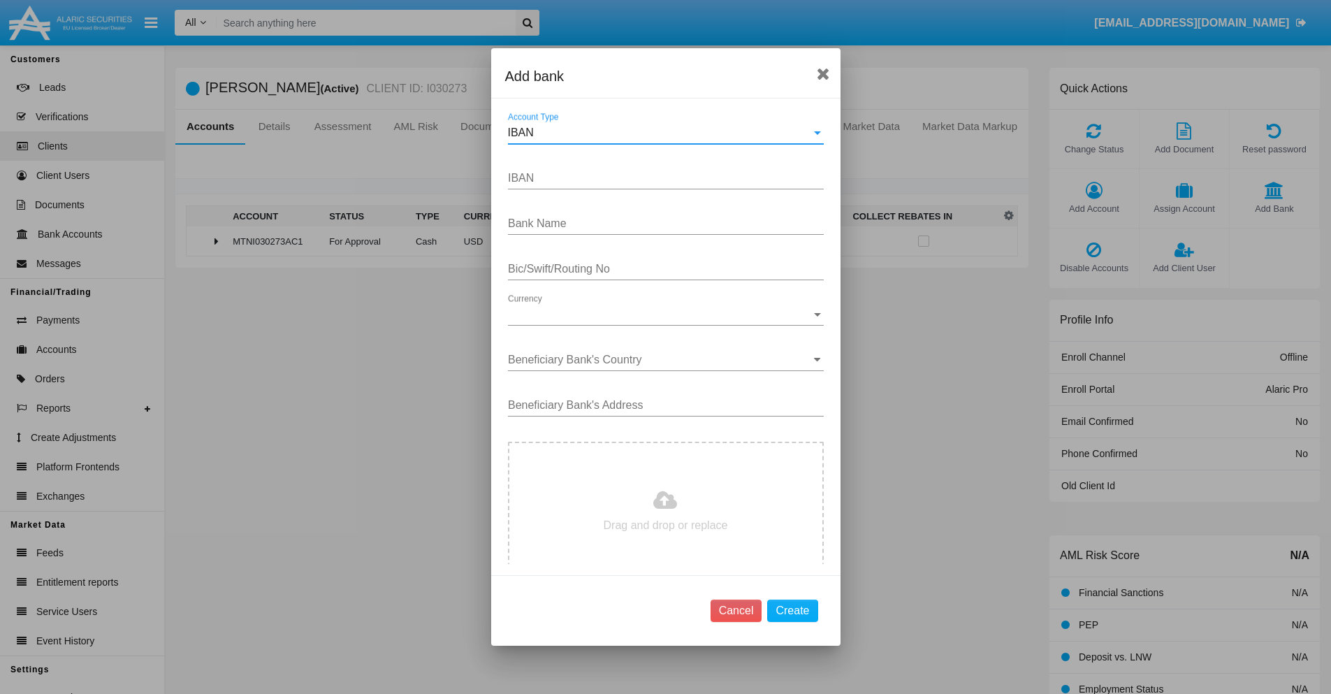
type input "United Kingdom"
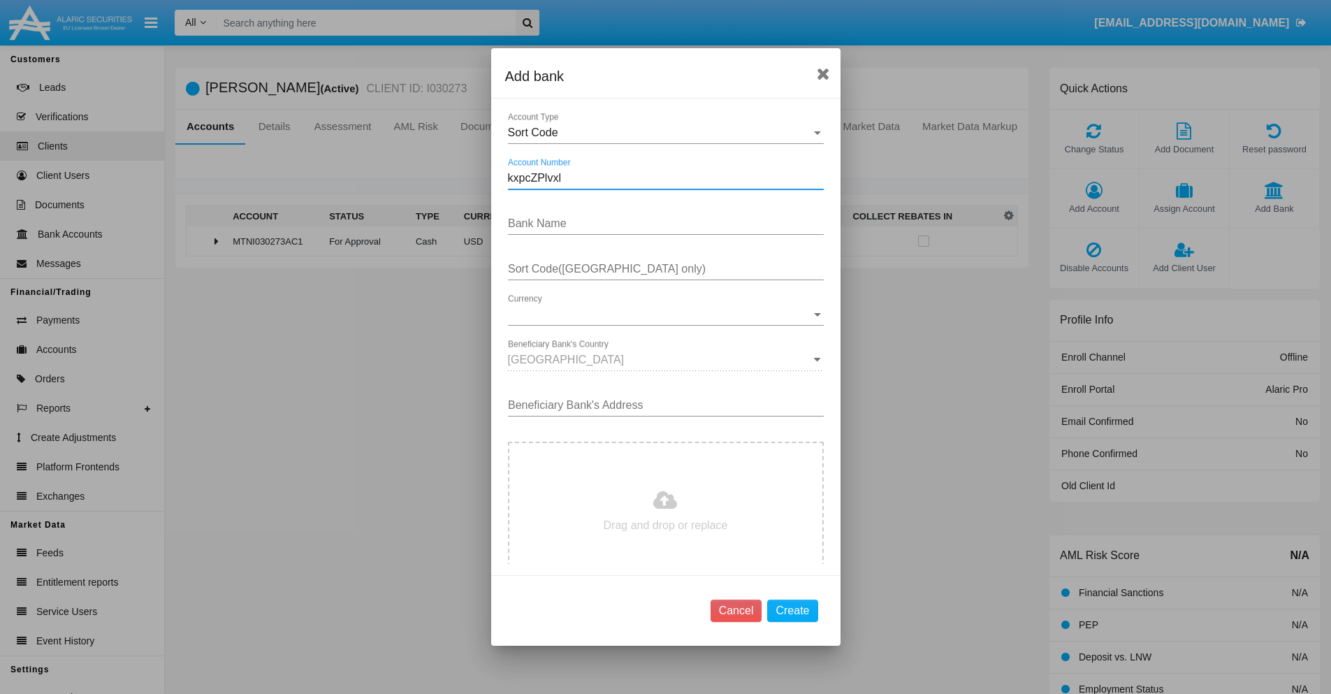
type input "kxpcZPlvxl"
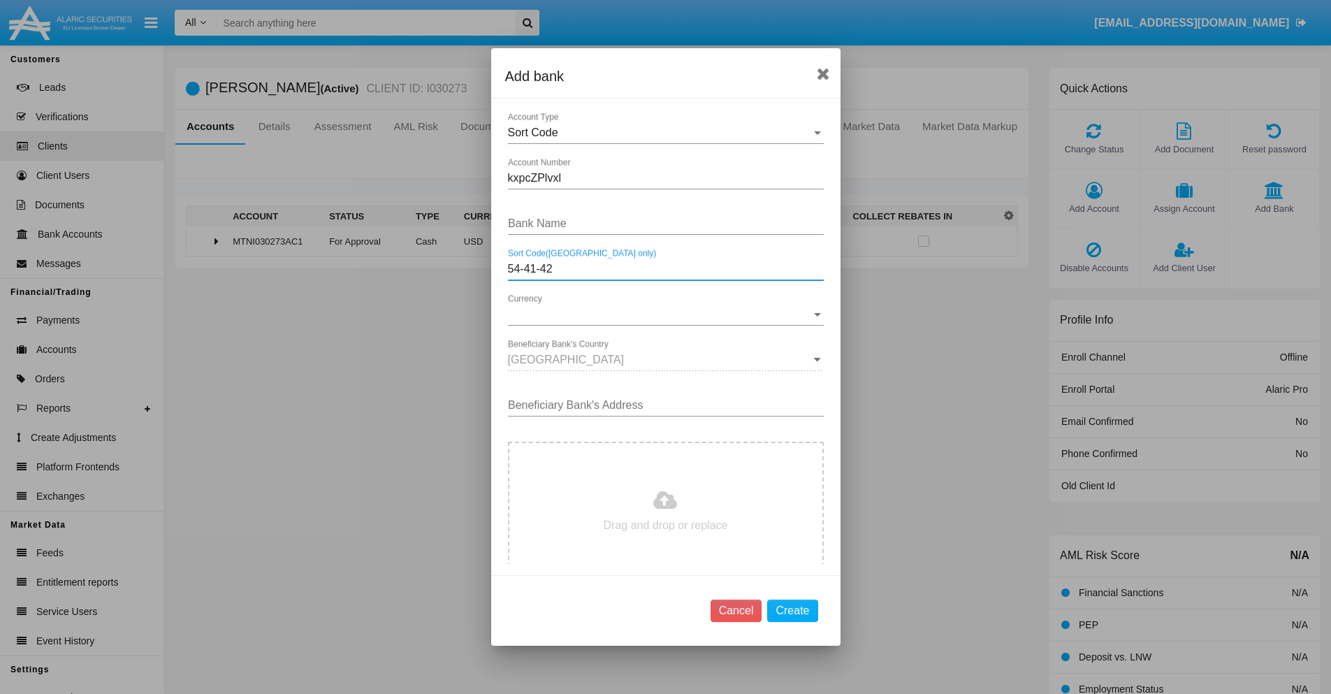
type input "54-41-42"
type input "nXtRkNZTYCamKUa"
click at [660, 314] on span "Currency" at bounding box center [659, 314] width 303 height 13
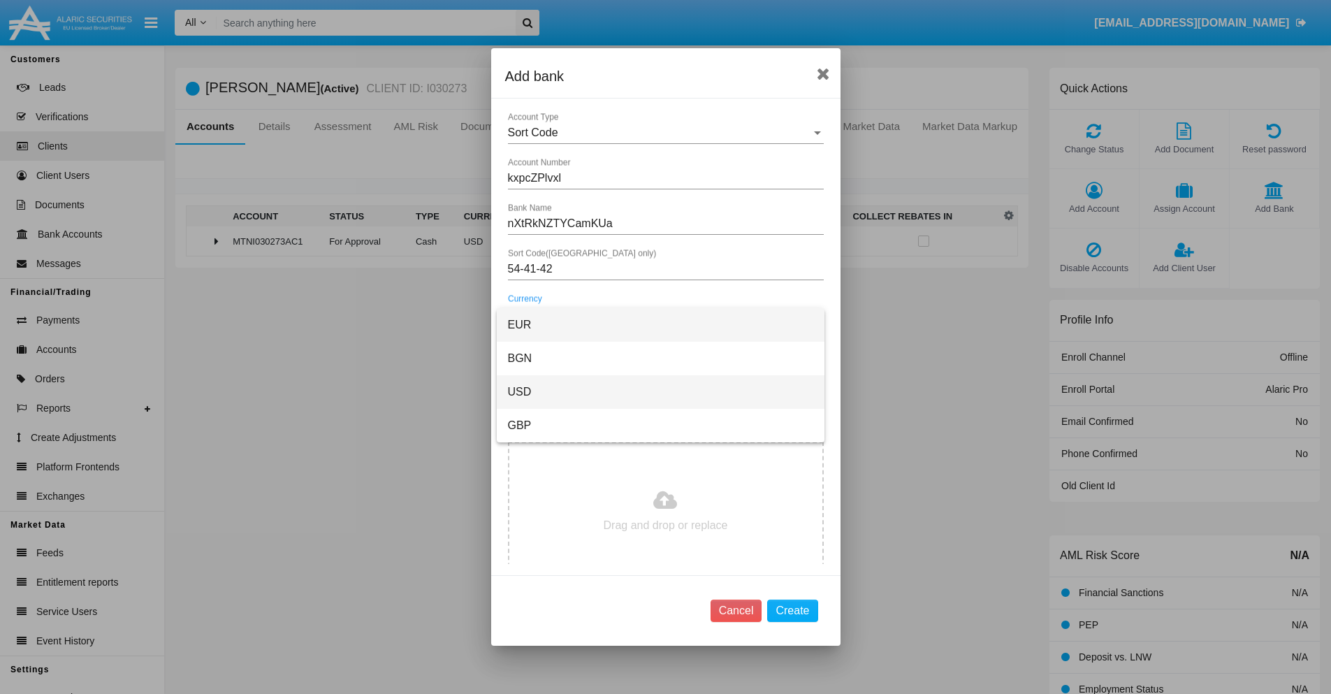
click at [660, 392] on span "USD" at bounding box center [660, 392] width 305 height 34
type input "yIxDUfYtqp 157"
type input "C:\fakepath\bank-statement.png"
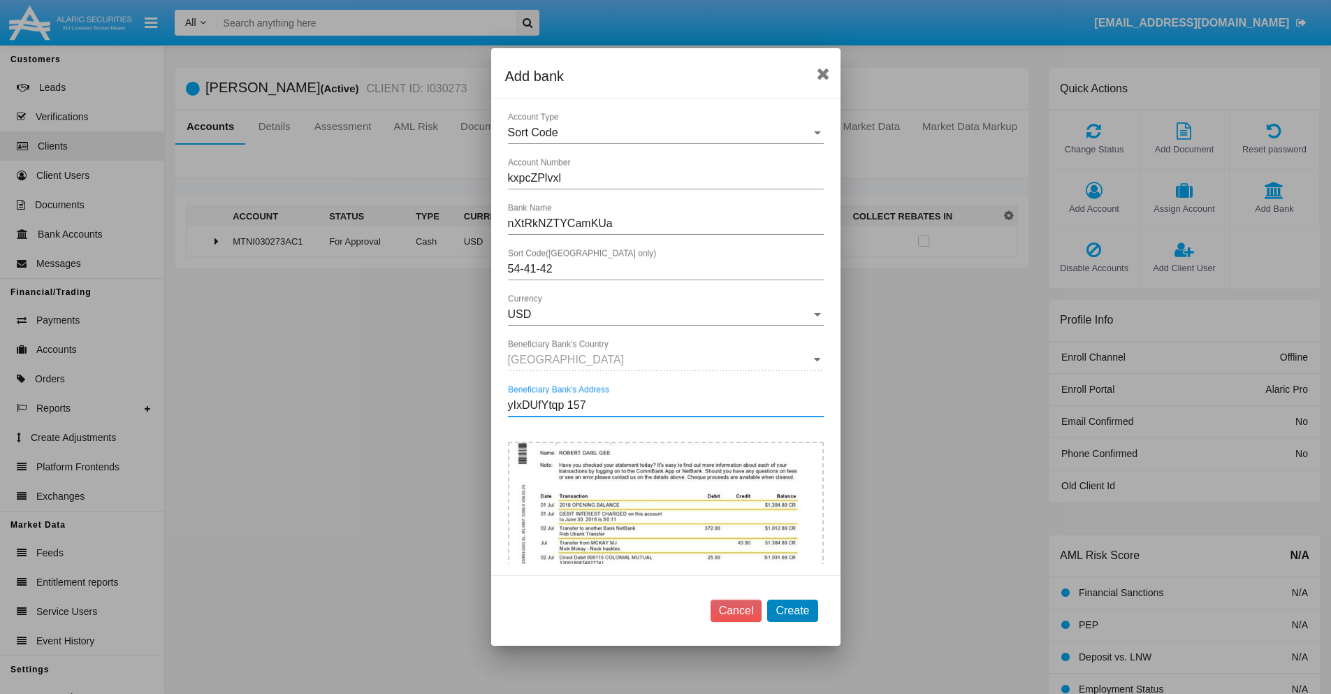
click at [792, 610] on button "Create" at bounding box center [792, 611] width 50 height 22
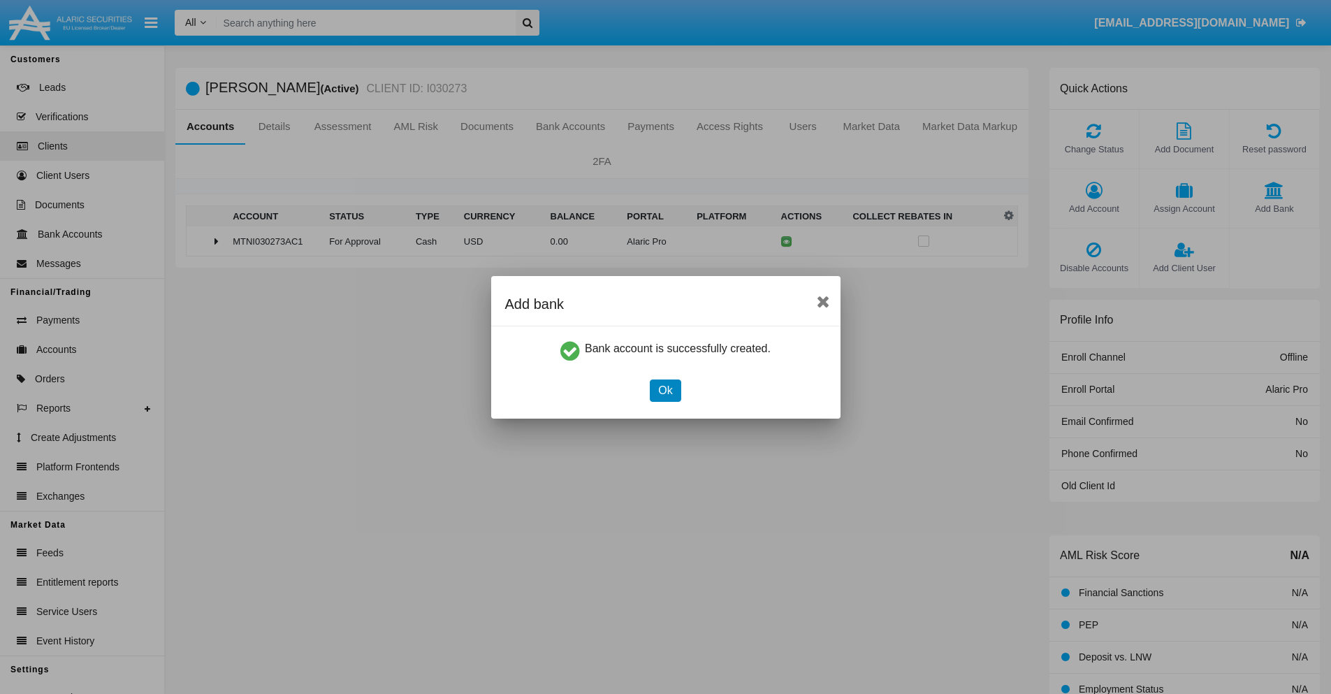
click at [665, 390] on button "Ok" at bounding box center [665, 390] width 31 height 22
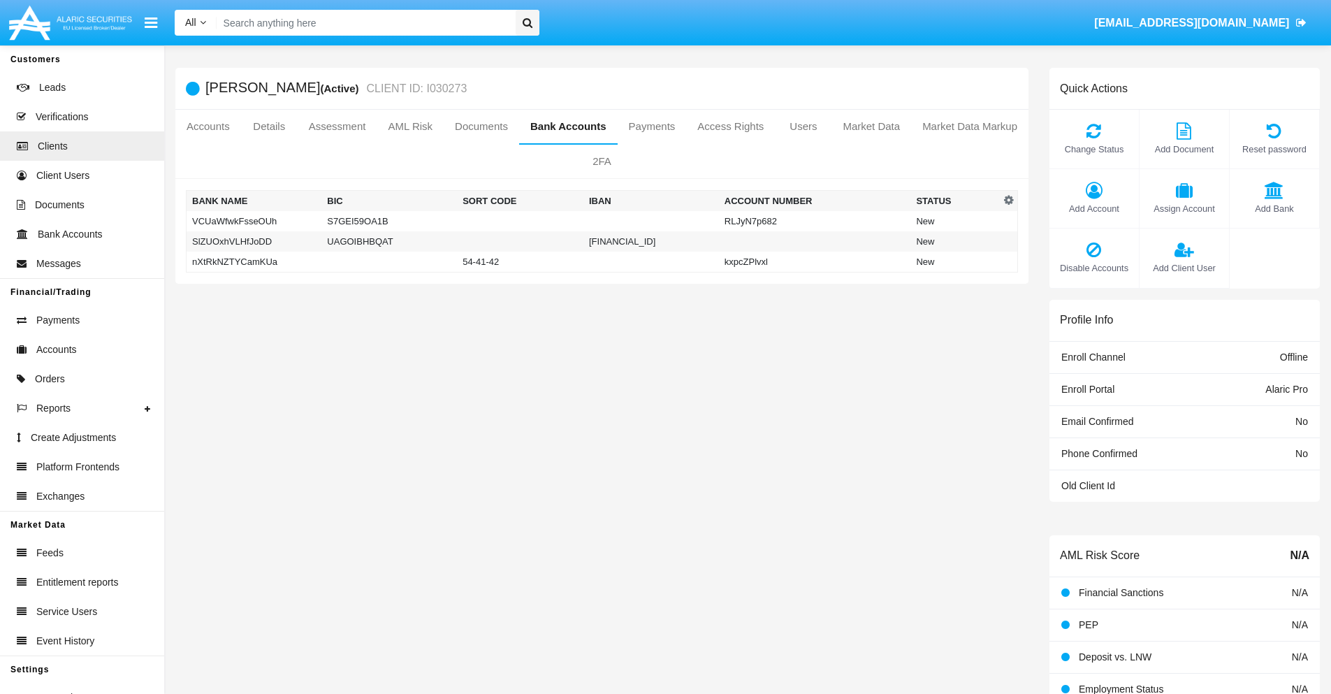
click at [254, 261] on td "nXtRkNZTYCamKUa" at bounding box center [255, 262] width 136 height 21
